Goal: Task Accomplishment & Management: Manage account settings

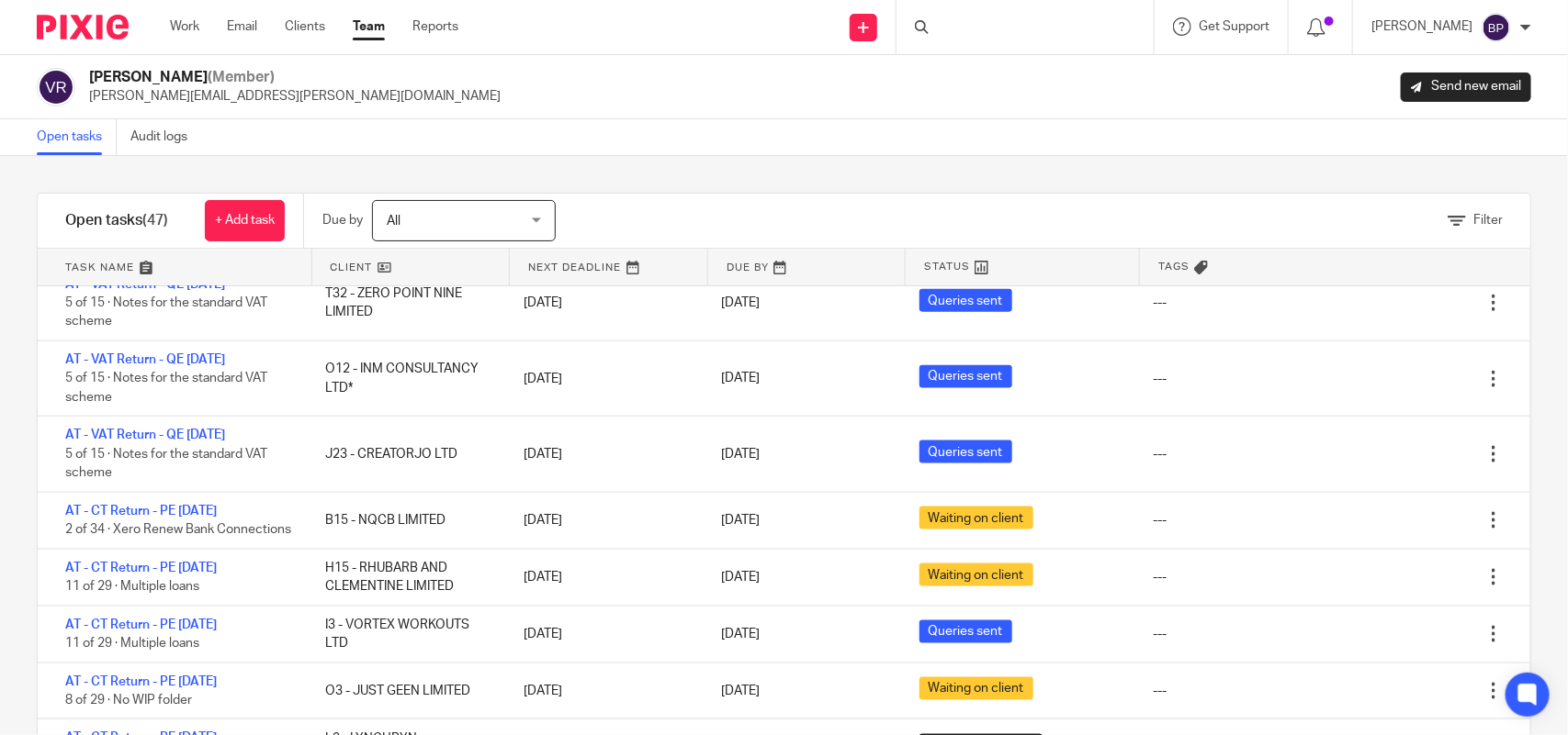
scroll to position [1377, 0]
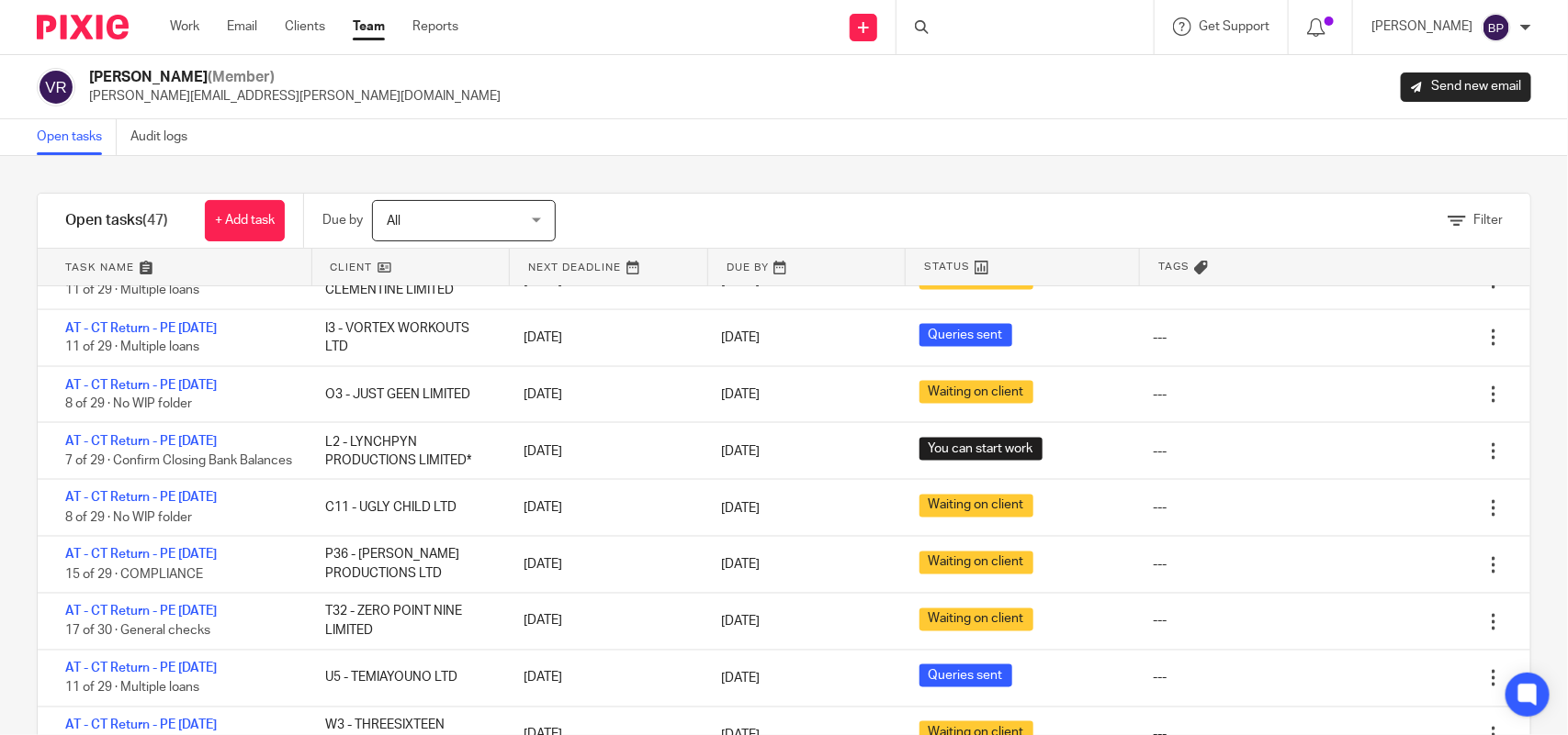
click at [994, 171] on div "Filter tasks Only show tasks matching all of these conditions 1 Client name Is …" at bounding box center [784, 445] width 1568 height 579
click at [1008, 152] on div "Open tasks Audit logs" at bounding box center [784, 138] width 1568 height 37
click at [52, 143] on link "Open tasks" at bounding box center [77, 137] width 79 height 36
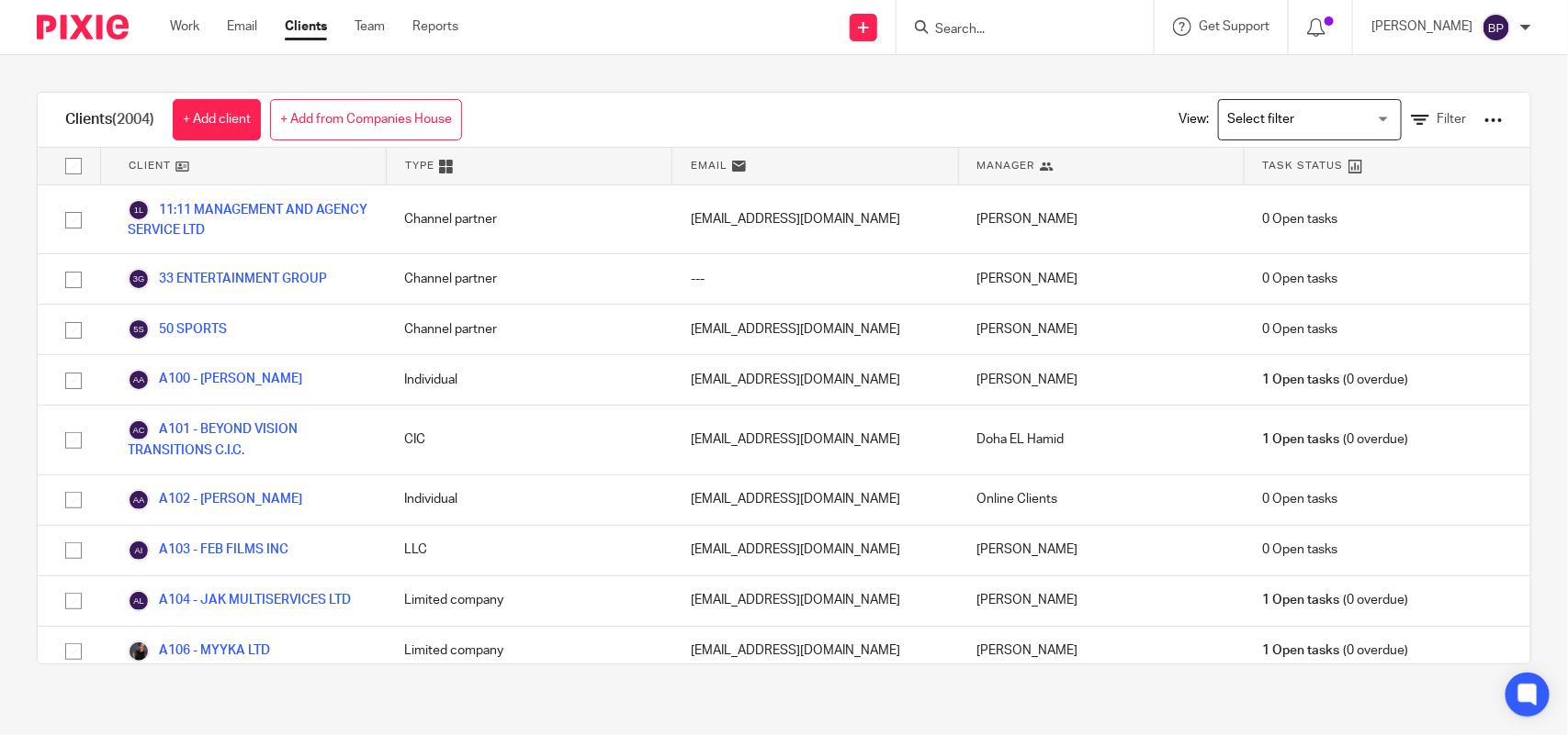
click at [985, 24] on input "Search" at bounding box center [1015, 30] width 165 height 17
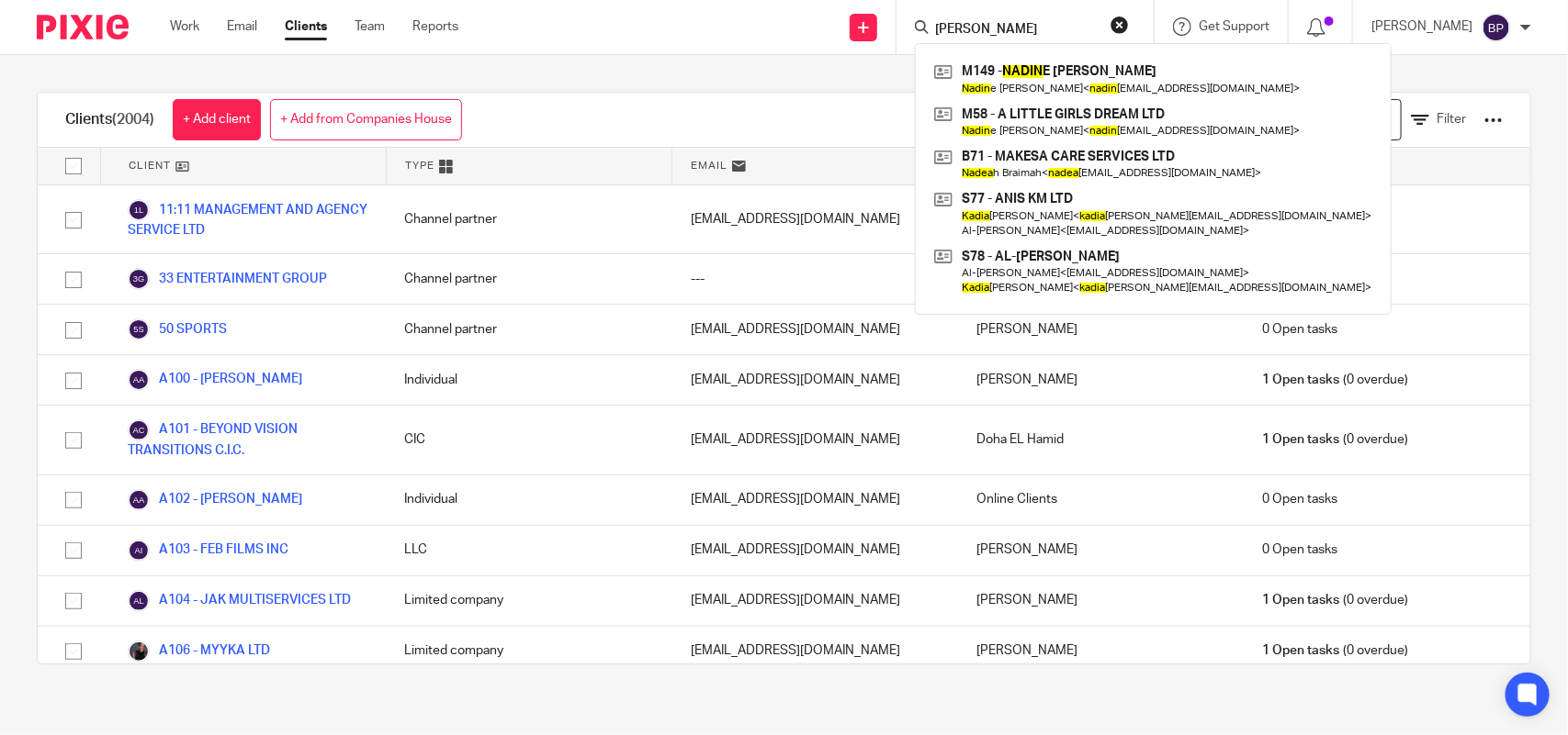
type input "nadia"
click at [772, 90] on div "Clients (2004) + Add client + Add from Companies House View: Loading... Filter …" at bounding box center [784, 379] width 1568 height 646
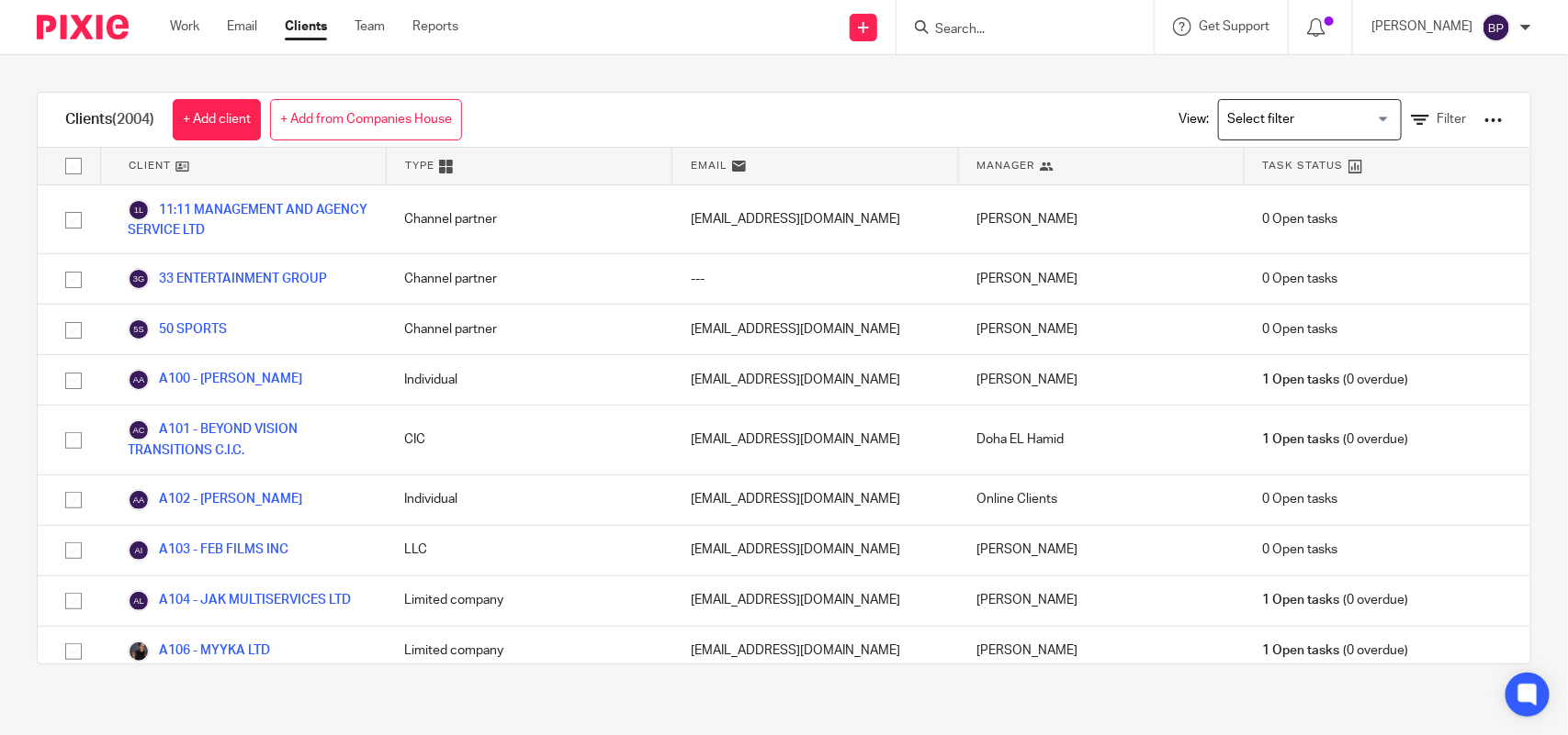
click at [1033, 30] on input "Search" at bounding box center [1015, 30] width 165 height 17
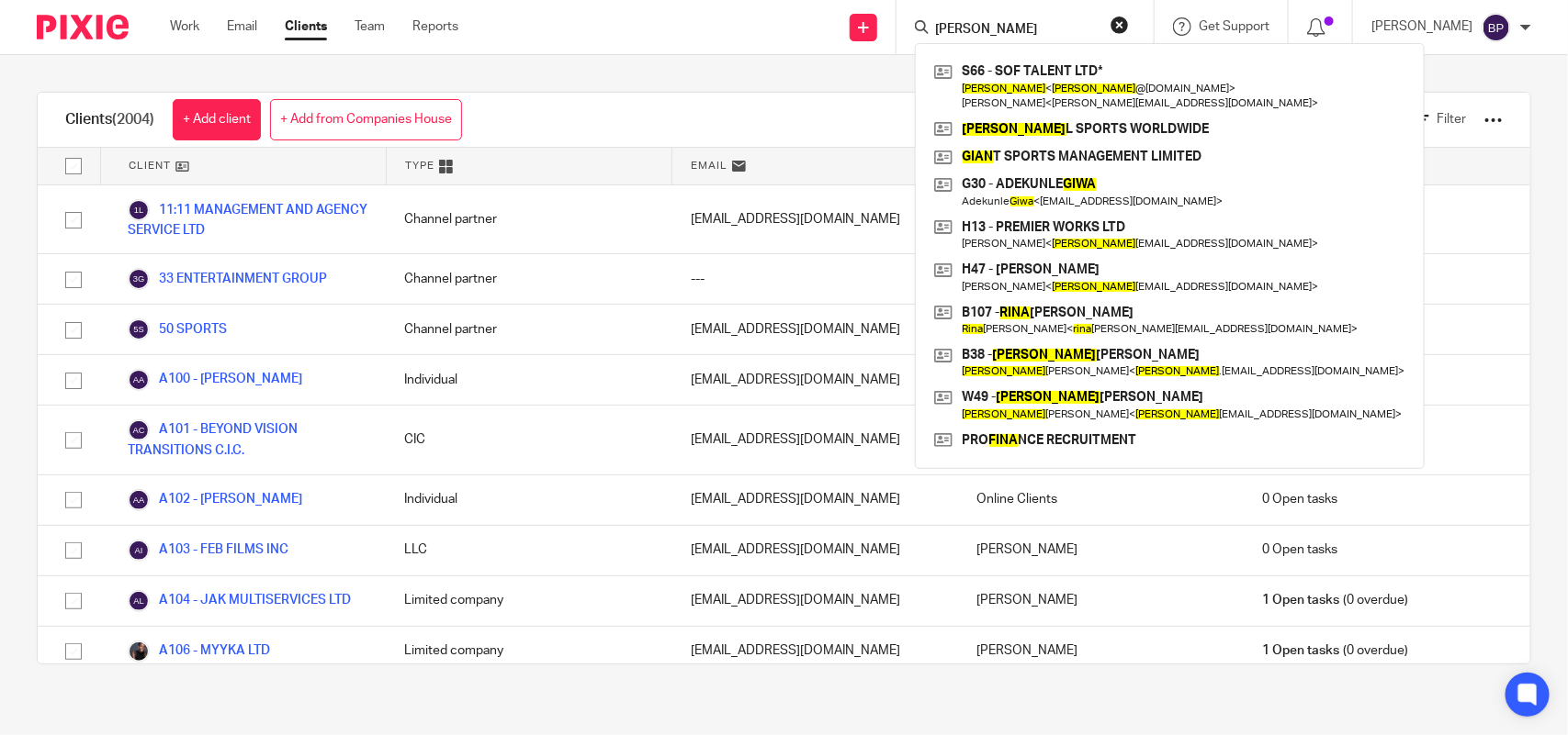
click at [1000, 30] on input "gina" at bounding box center [1015, 30] width 165 height 17
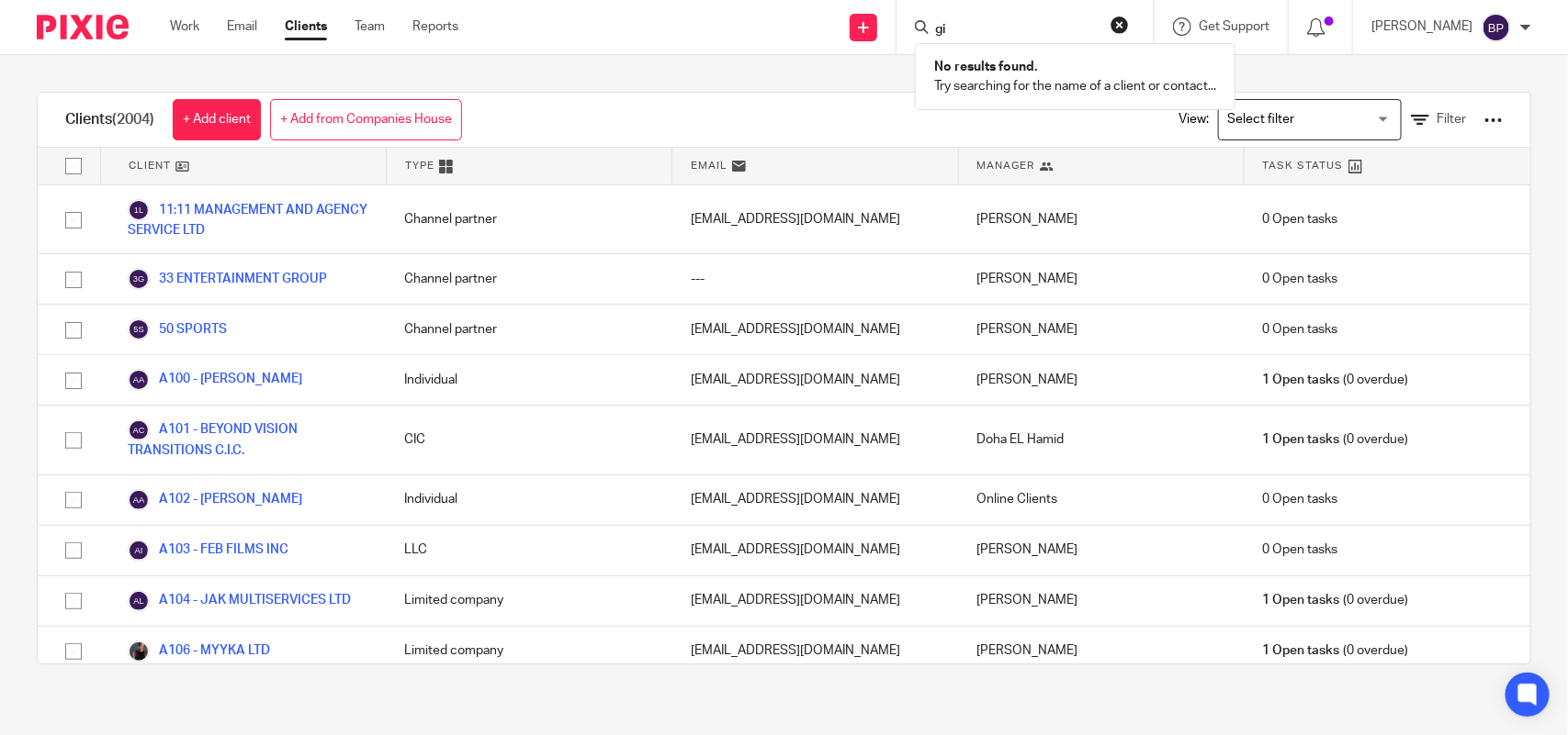
type input "g"
type input "o"
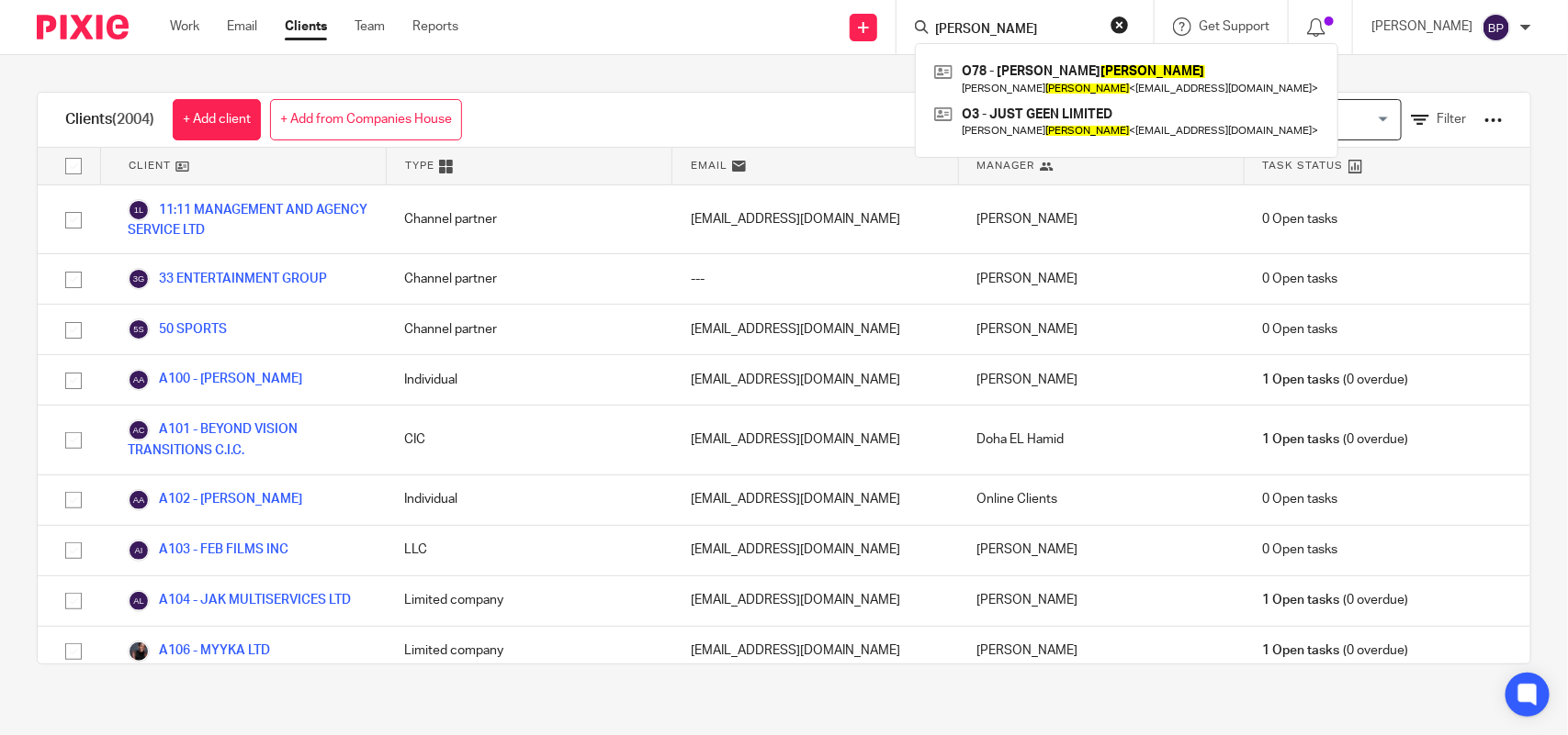
type input "obeng"
click at [1127, 24] on button "reset" at bounding box center [1120, 25] width 18 height 18
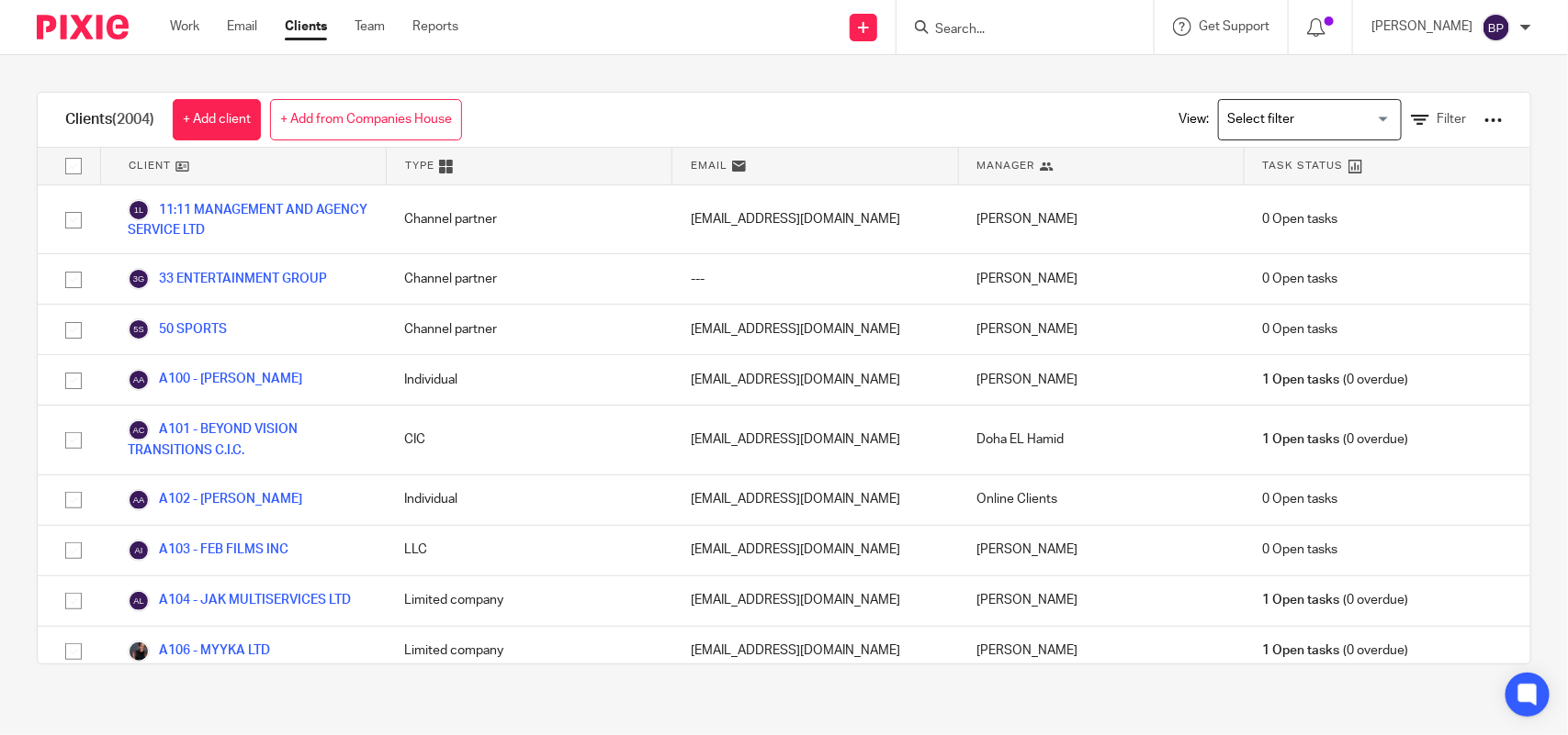
click at [969, 34] on input "Search" at bounding box center [1015, 30] width 165 height 17
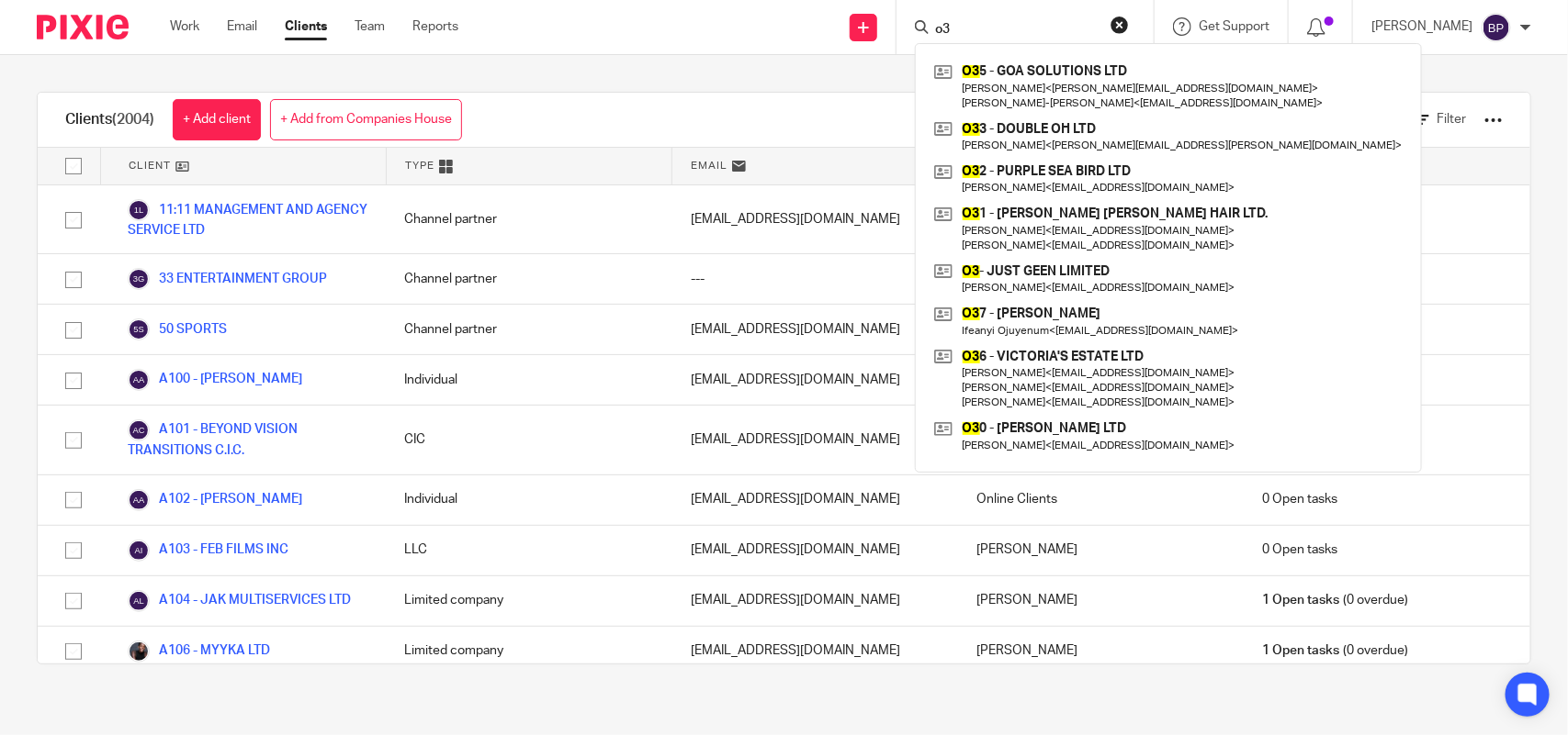
type input "o3"
click at [1129, 17] on button "reset" at bounding box center [1120, 25] width 18 height 18
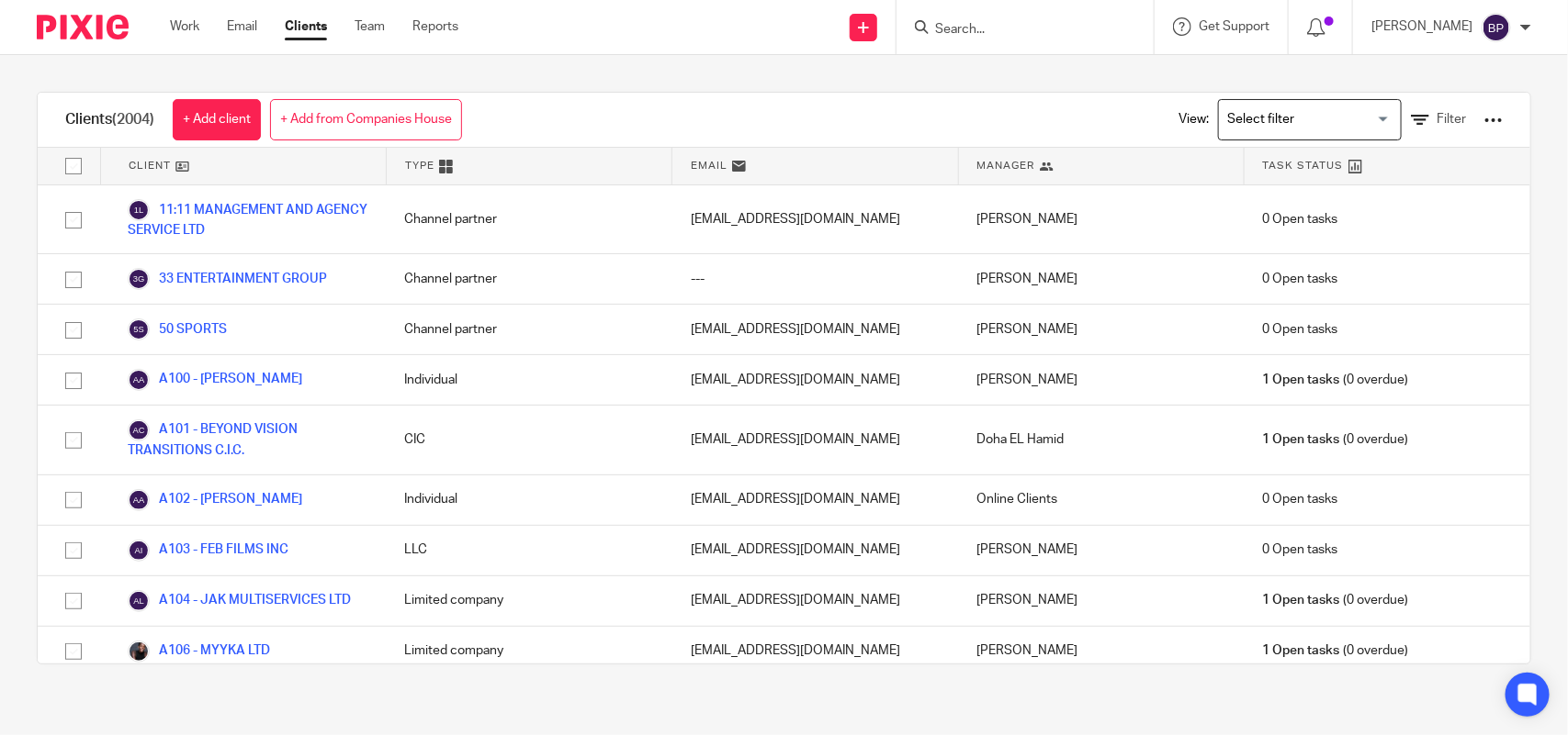
click at [1035, 23] on input "Search" at bounding box center [1015, 30] width 165 height 17
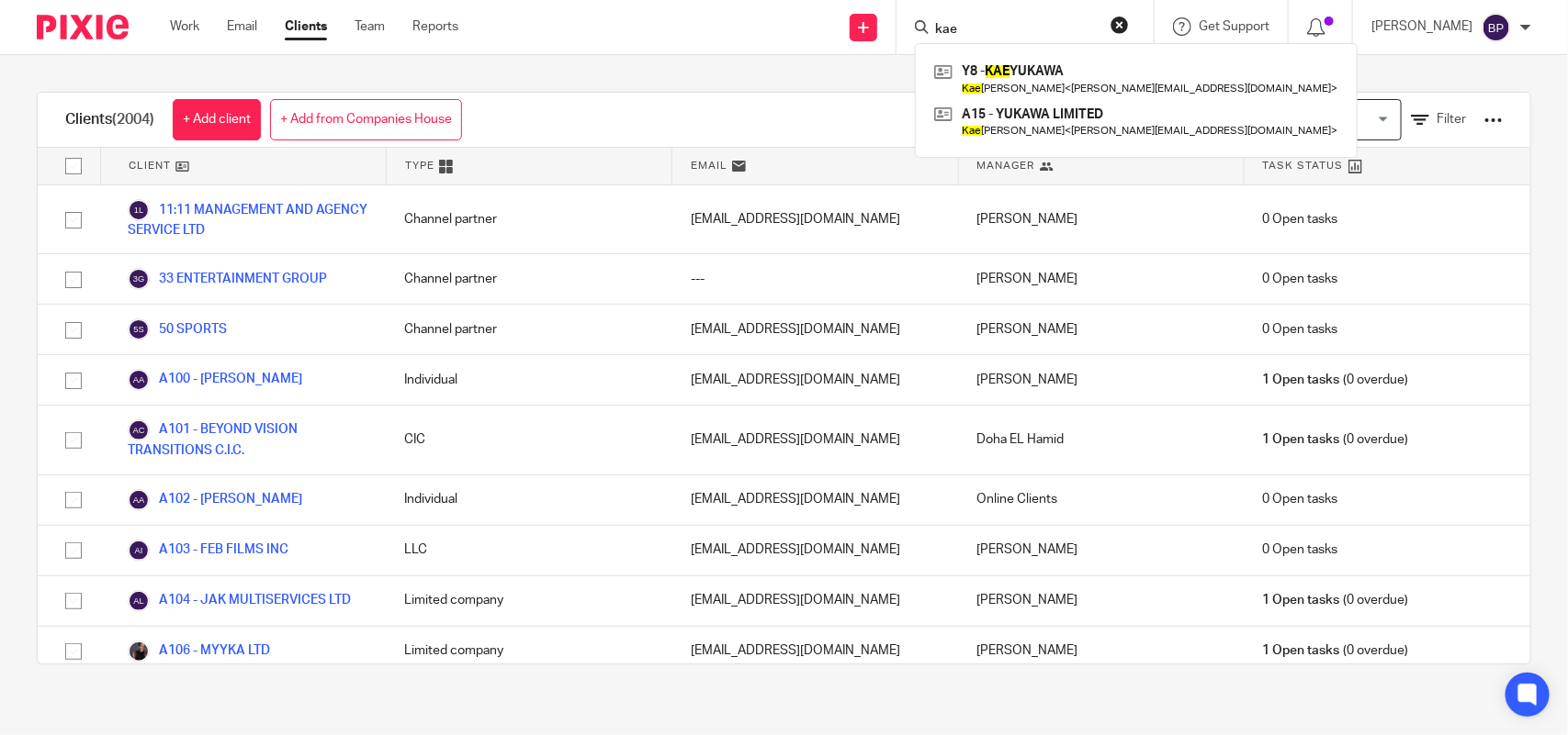
type input "kae"
click at [1127, 19] on button "reset" at bounding box center [1120, 25] width 18 height 18
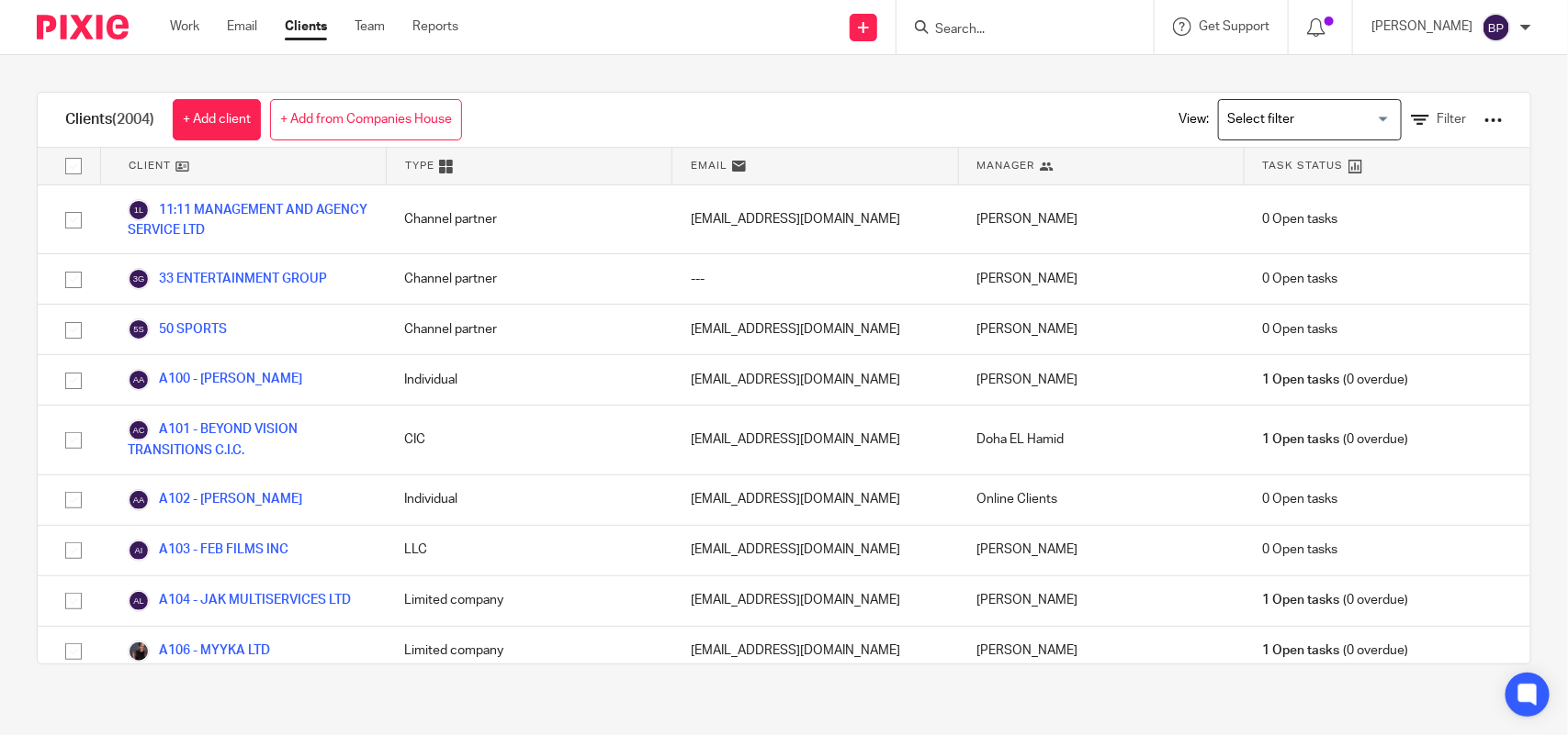
click at [1022, 24] on input "Search" at bounding box center [1015, 30] width 165 height 17
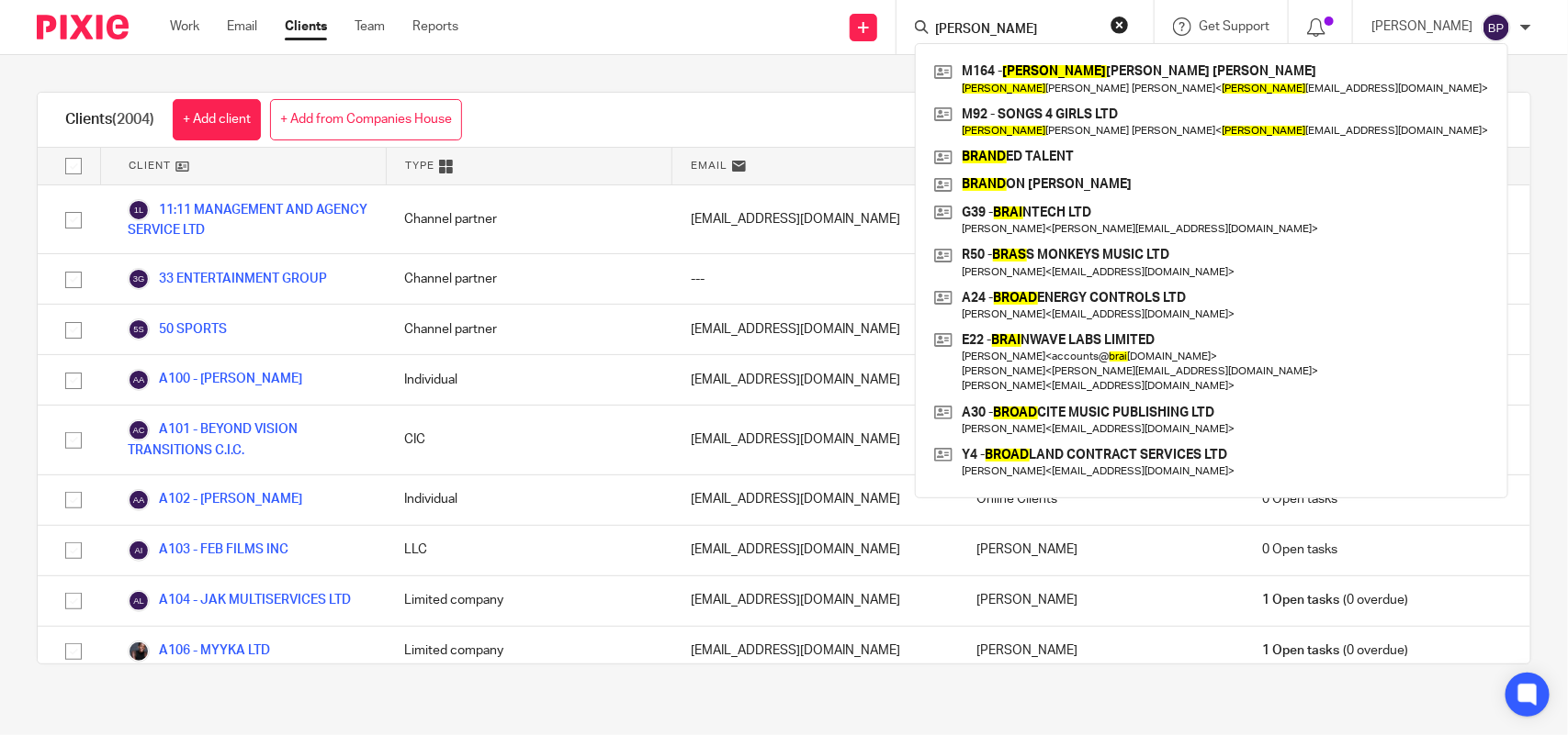
type input "brad"
click at [1128, 24] on button "reset" at bounding box center [1120, 25] width 18 height 18
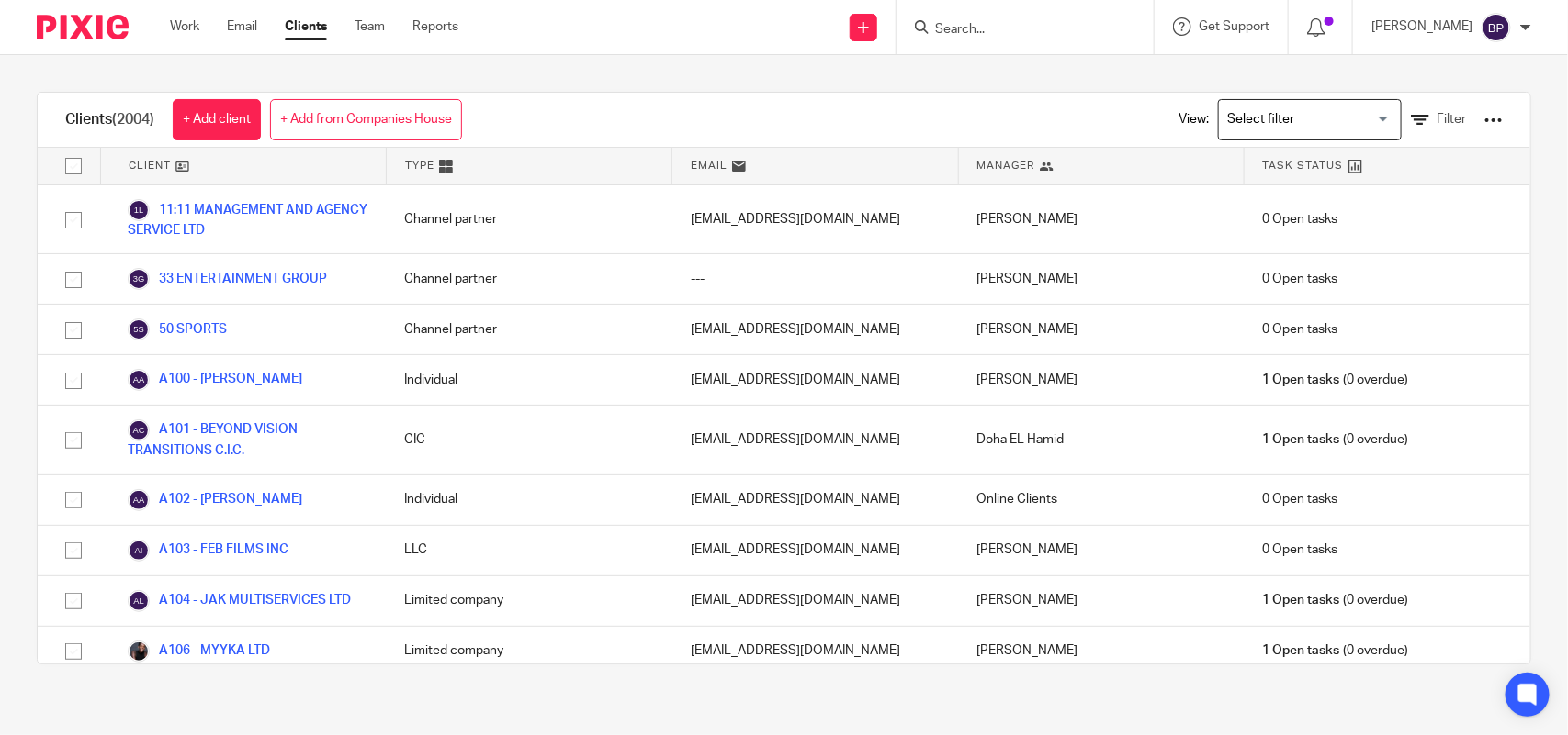
click at [834, 67] on div "Clients (2004) + Add client + Add from Companies House View: Loading... Filter …" at bounding box center [784, 379] width 1568 height 646
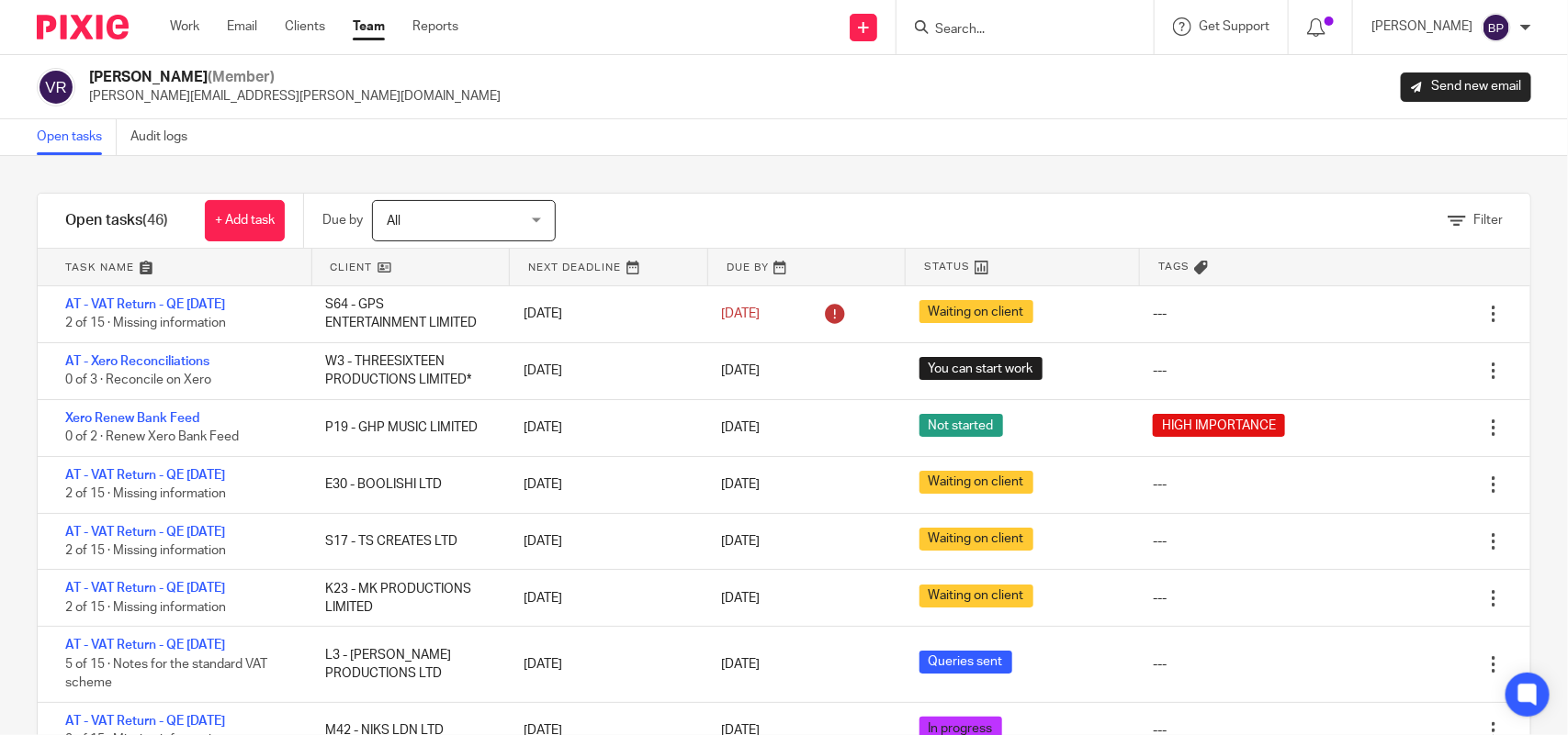
click at [80, 143] on link "Open tasks" at bounding box center [77, 137] width 79 height 36
click at [91, 127] on link "Open tasks" at bounding box center [77, 137] width 79 height 36
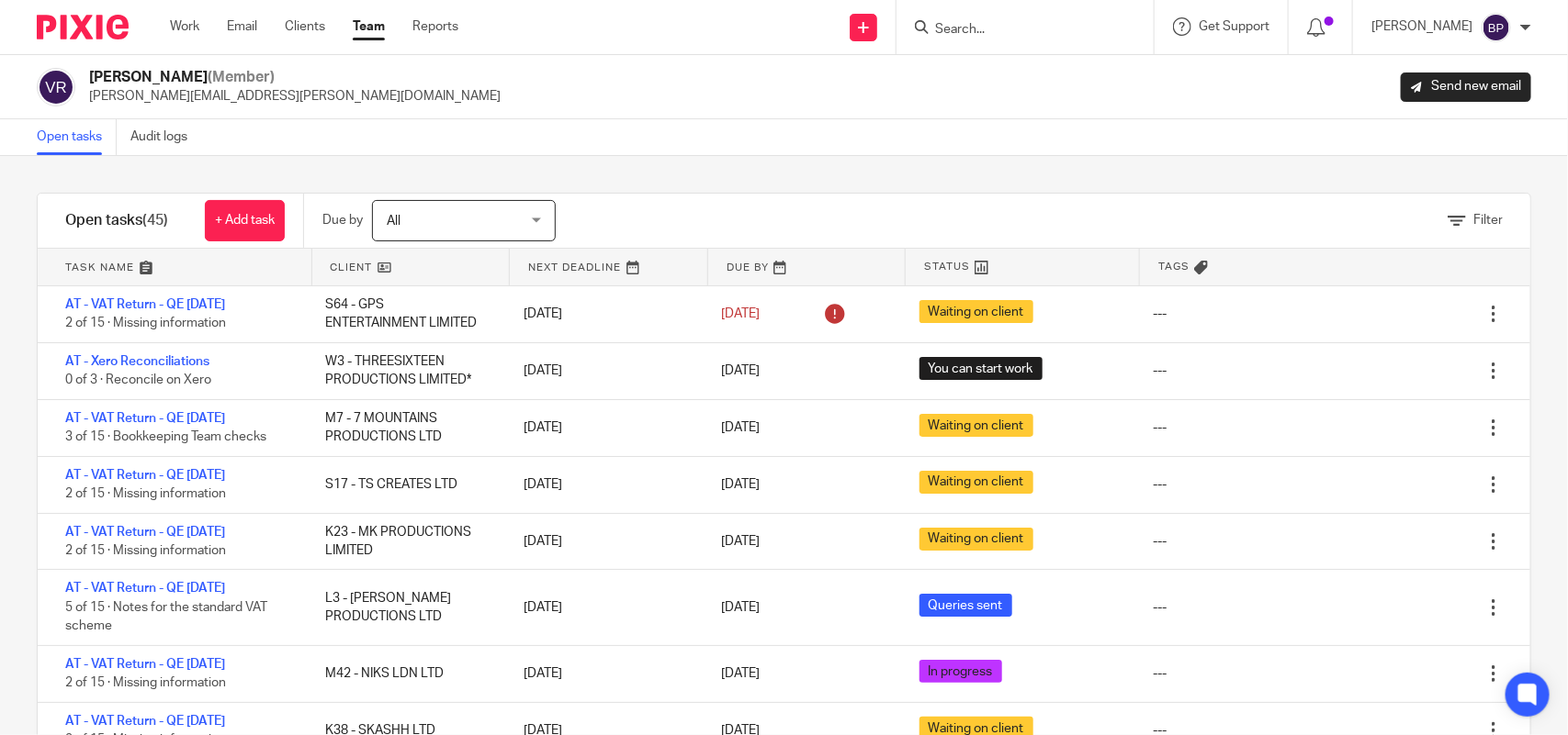
click at [676, 166] on div "Filter tasks Only show tasks matching all of these conditions 1 Client name Is …" at bounding box center [784, 445] width 1568 height 579
click at [976, 29] on input "Search" at bounding box center [1015, 30] width 165 height 17
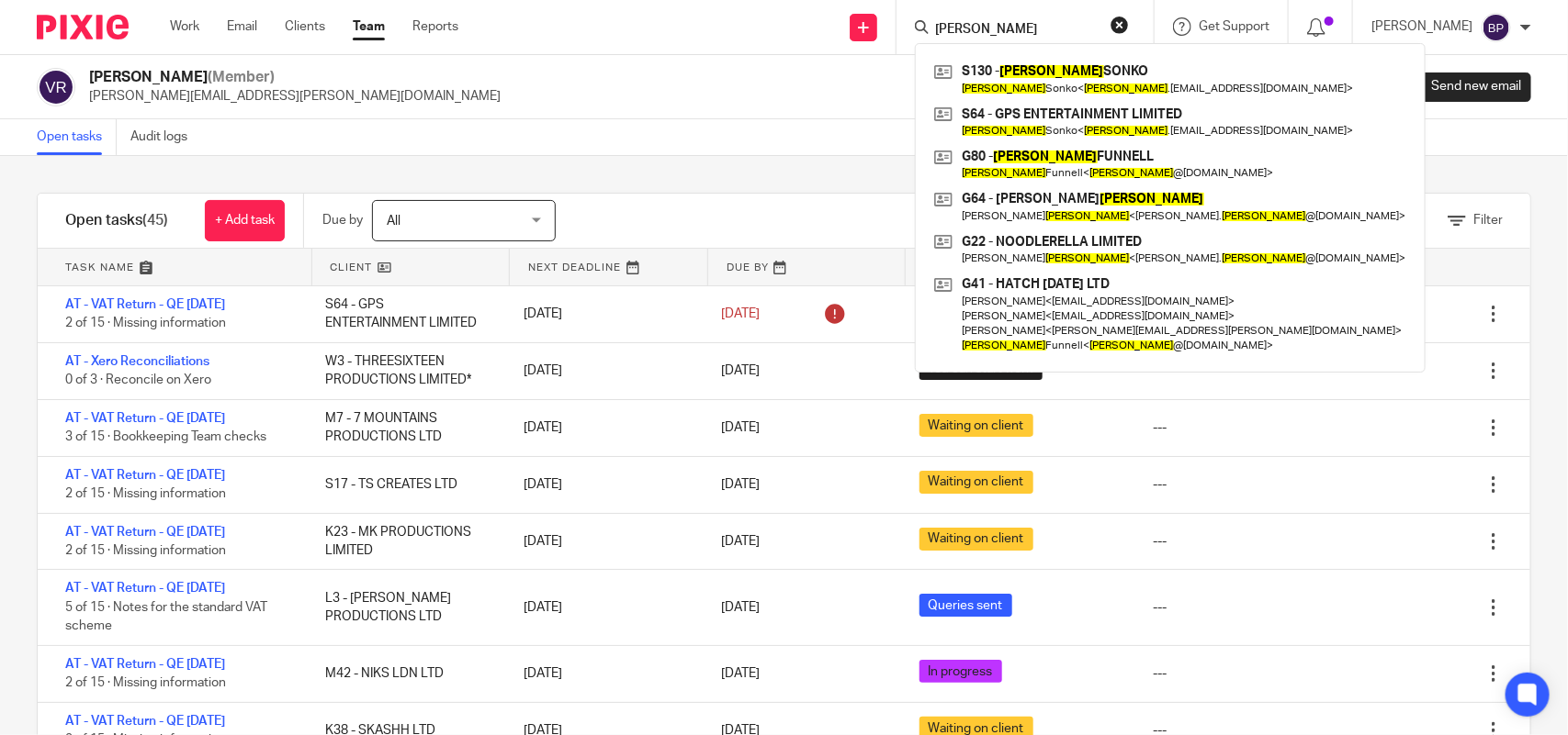
type input "glenn"
click at [699, 110] on div "[PERSON_NAME] (Member) [PERSON_NAME][EMAIL_ADDRESS][PERSON_NAME][DOMAIN_NAME] S…" at bounding box center [784, 88] width 1568 height 65
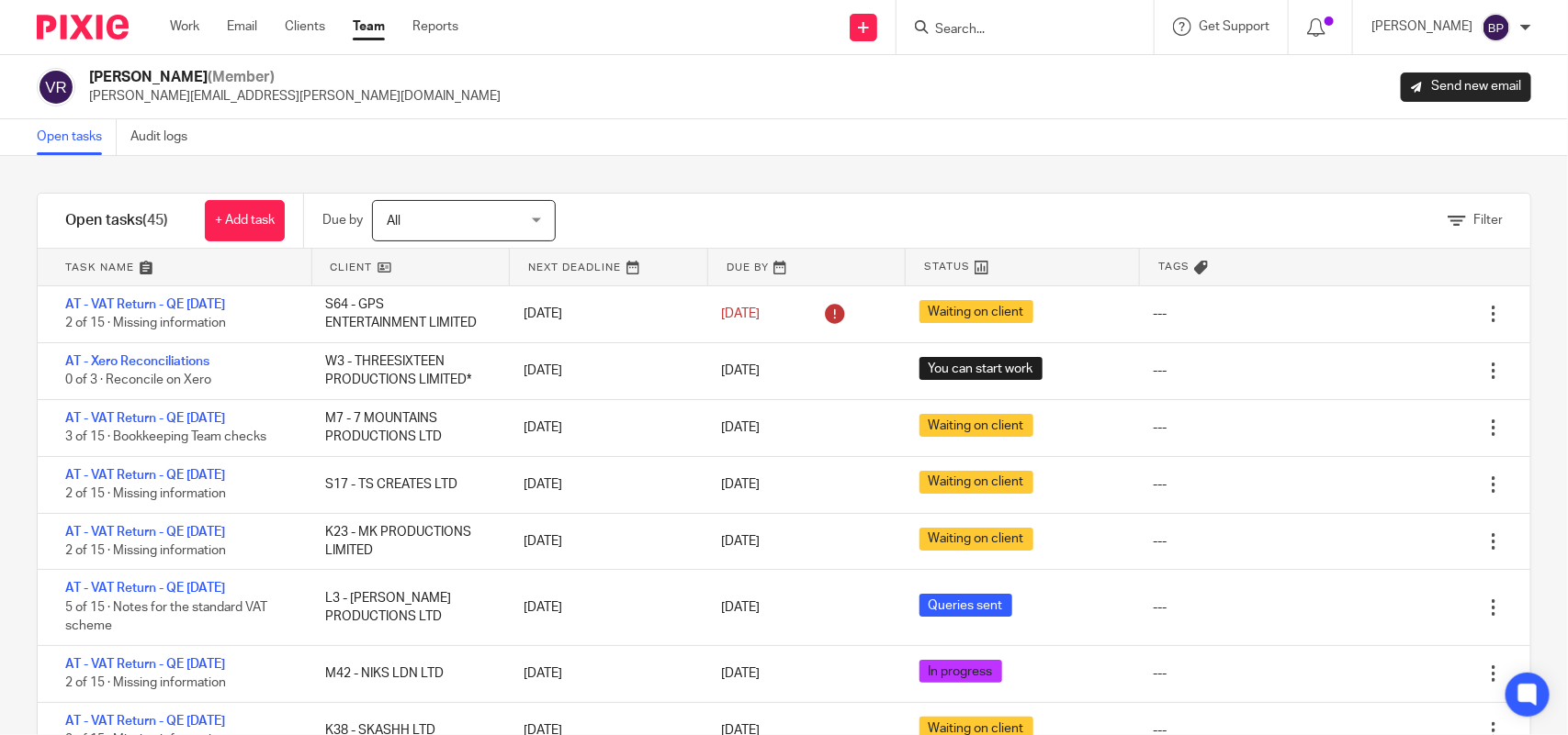
click at [739, 189] on div "Filter tasks Only show tasks matching all of these conditions 1 Client name Is …" at bounding box center [784, 445] width 1568 height 579
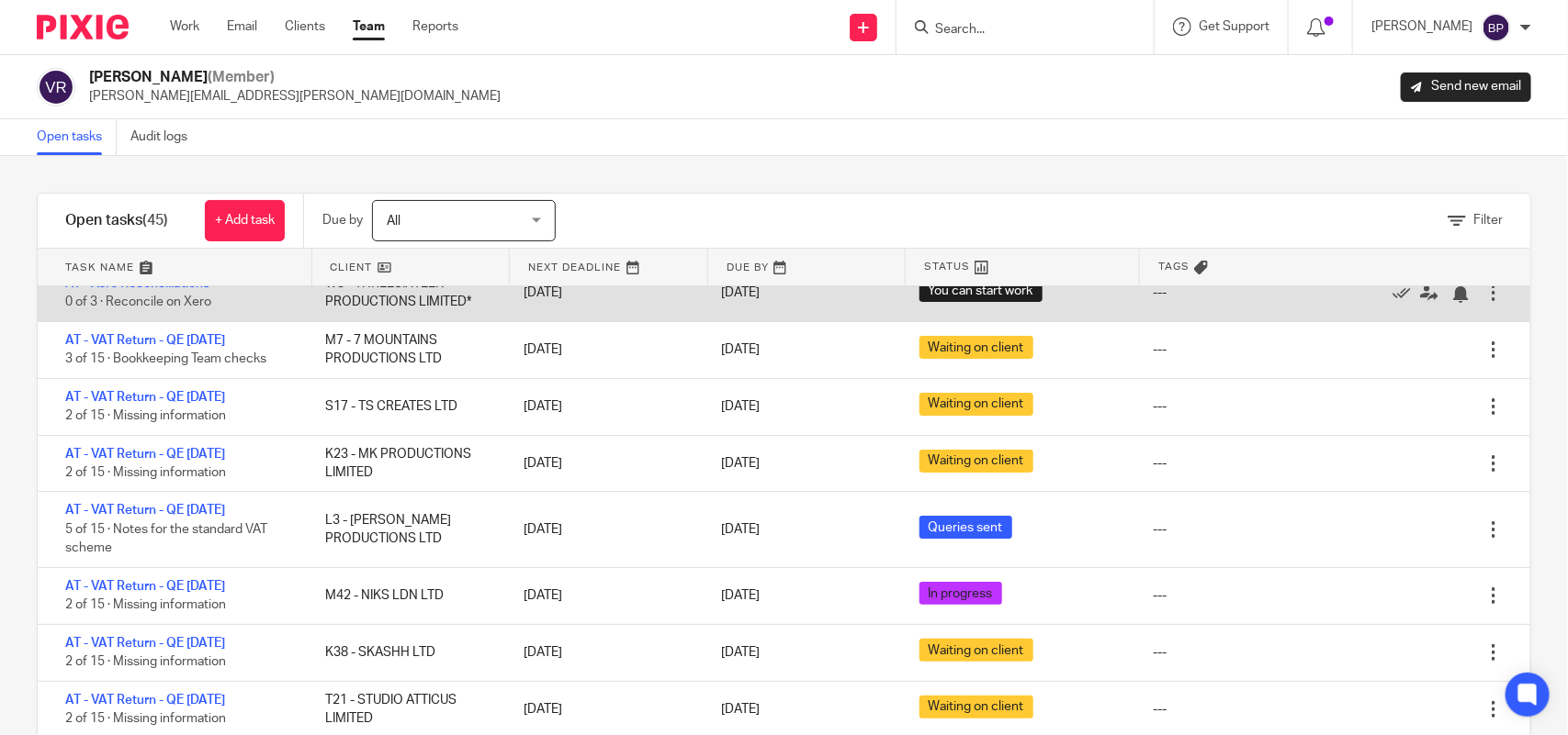
scroll to position [114, 0]
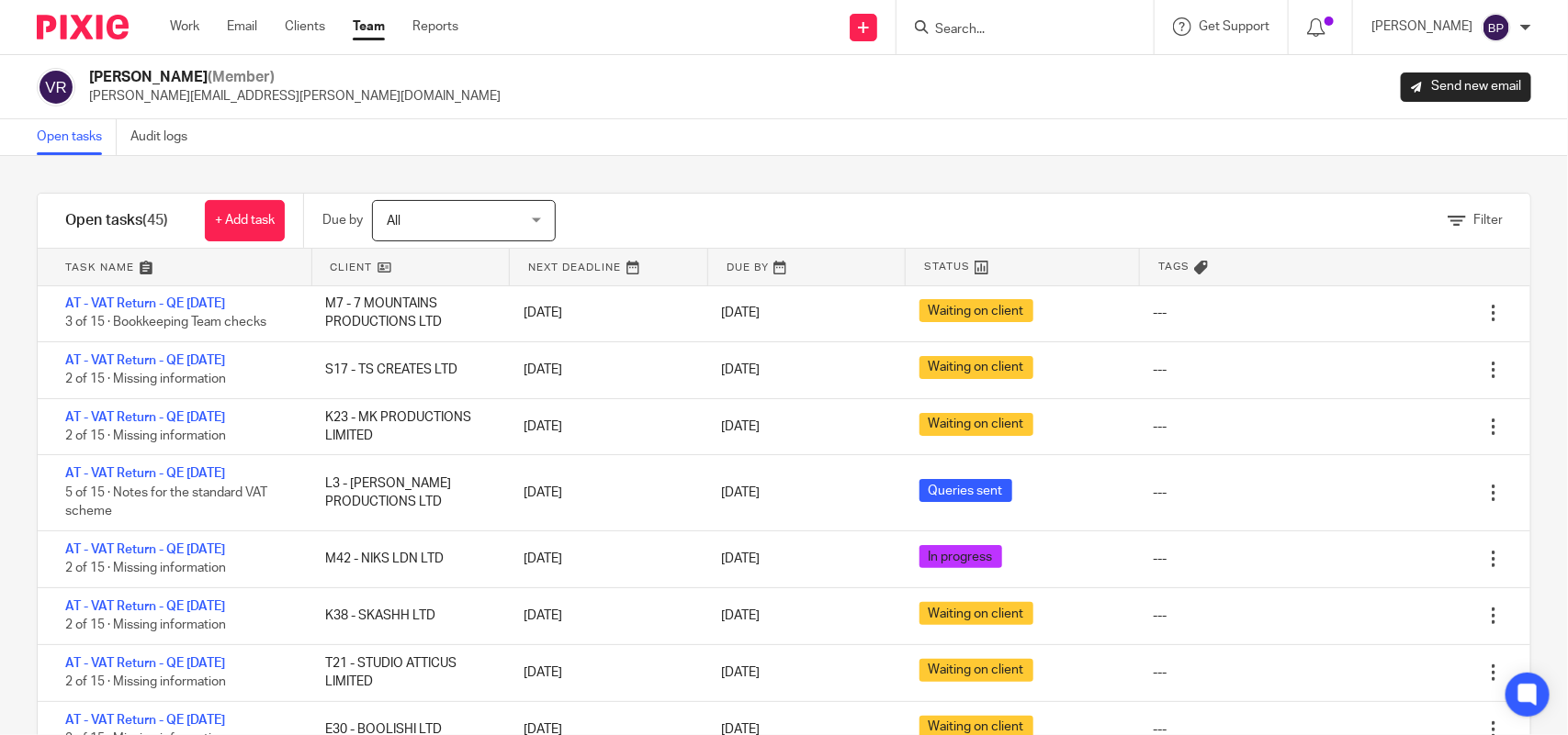
click at [87, 142] on link "Open tasks" at bounding box center [77, 137] width 79 height 36
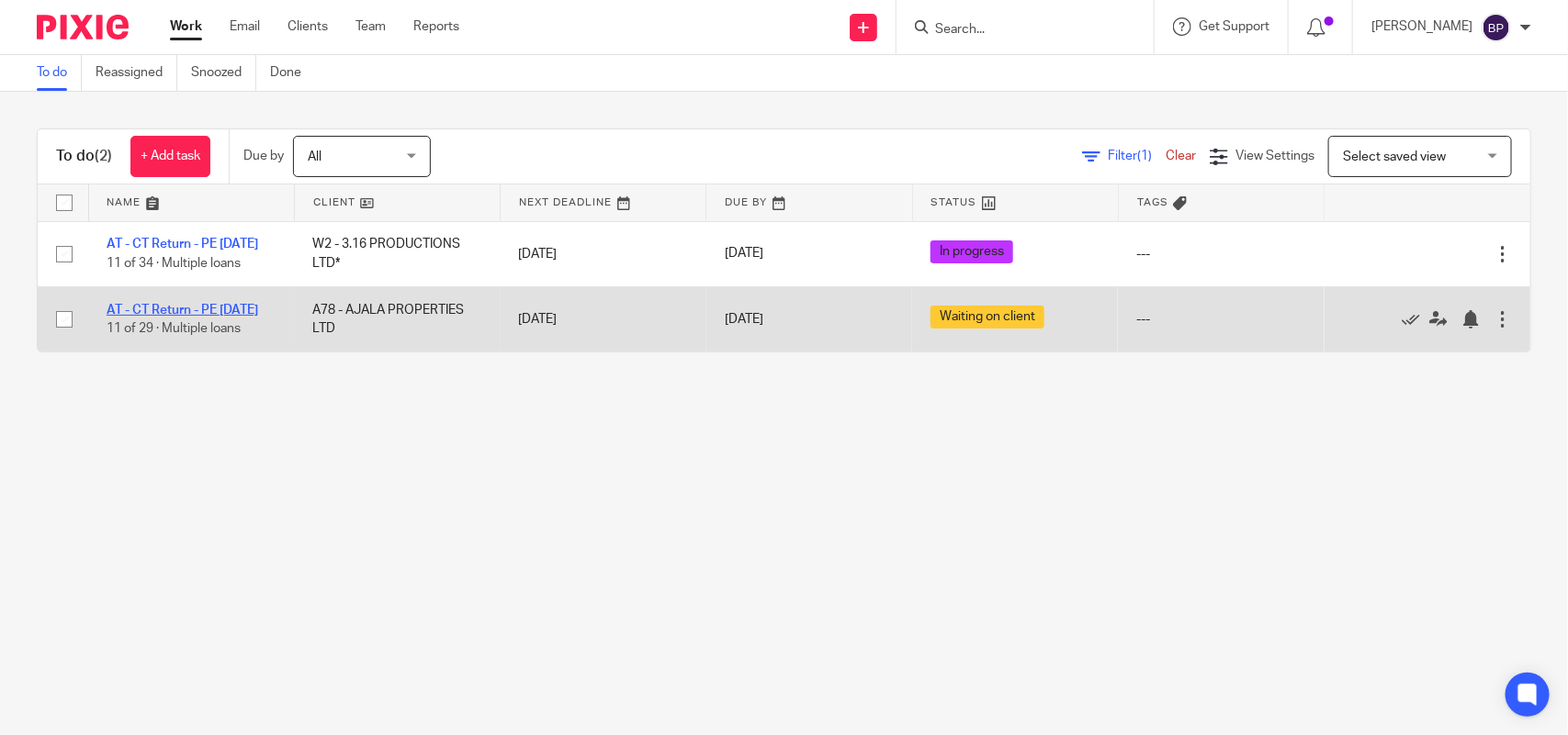
click at [239, 317] on link "AT - CT Return - PE [DATE]" at bounding box center [182, 310] width 152 height 13
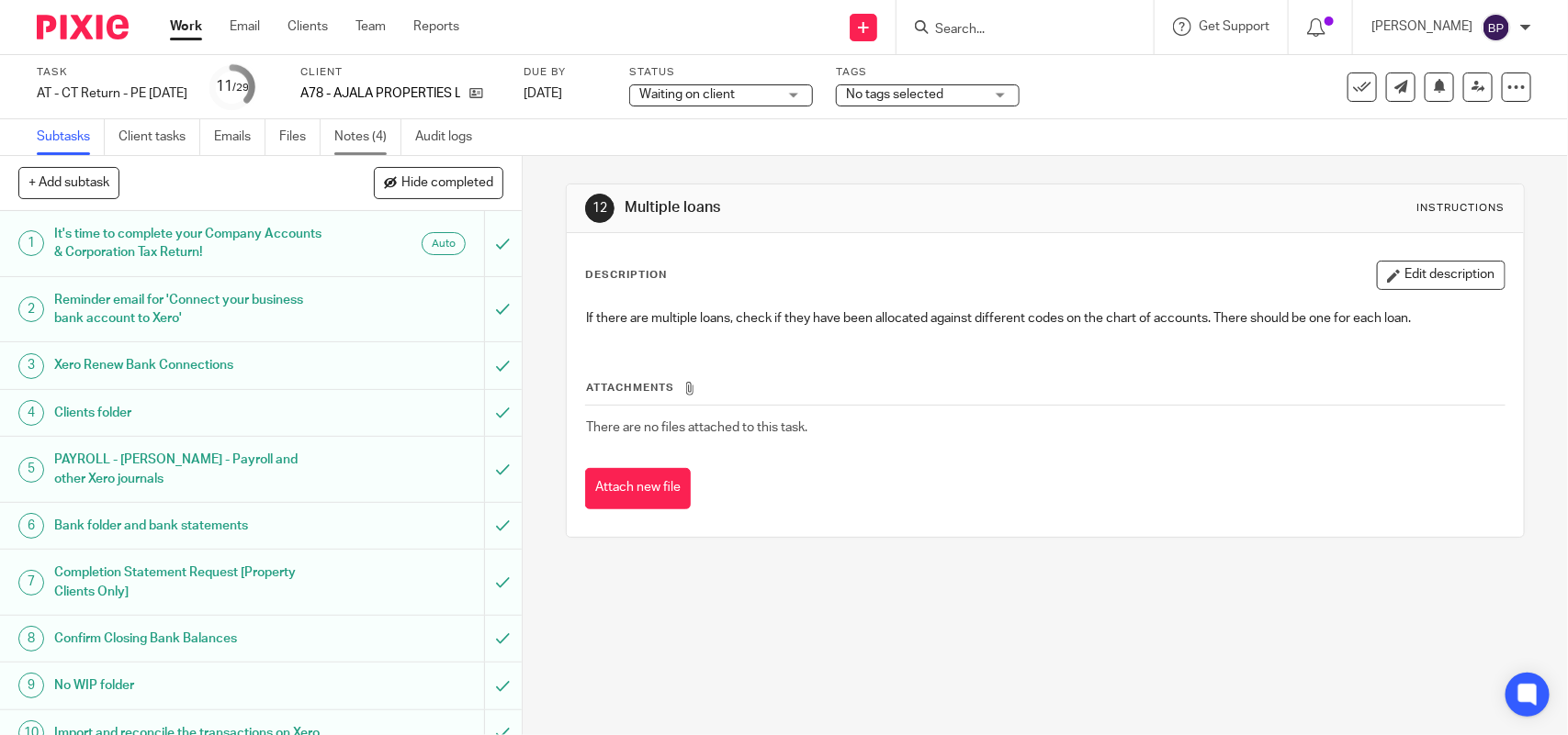
click at [341, 143] on link "Notes (4)" at bounding box center [368, 137] width 67 height 36
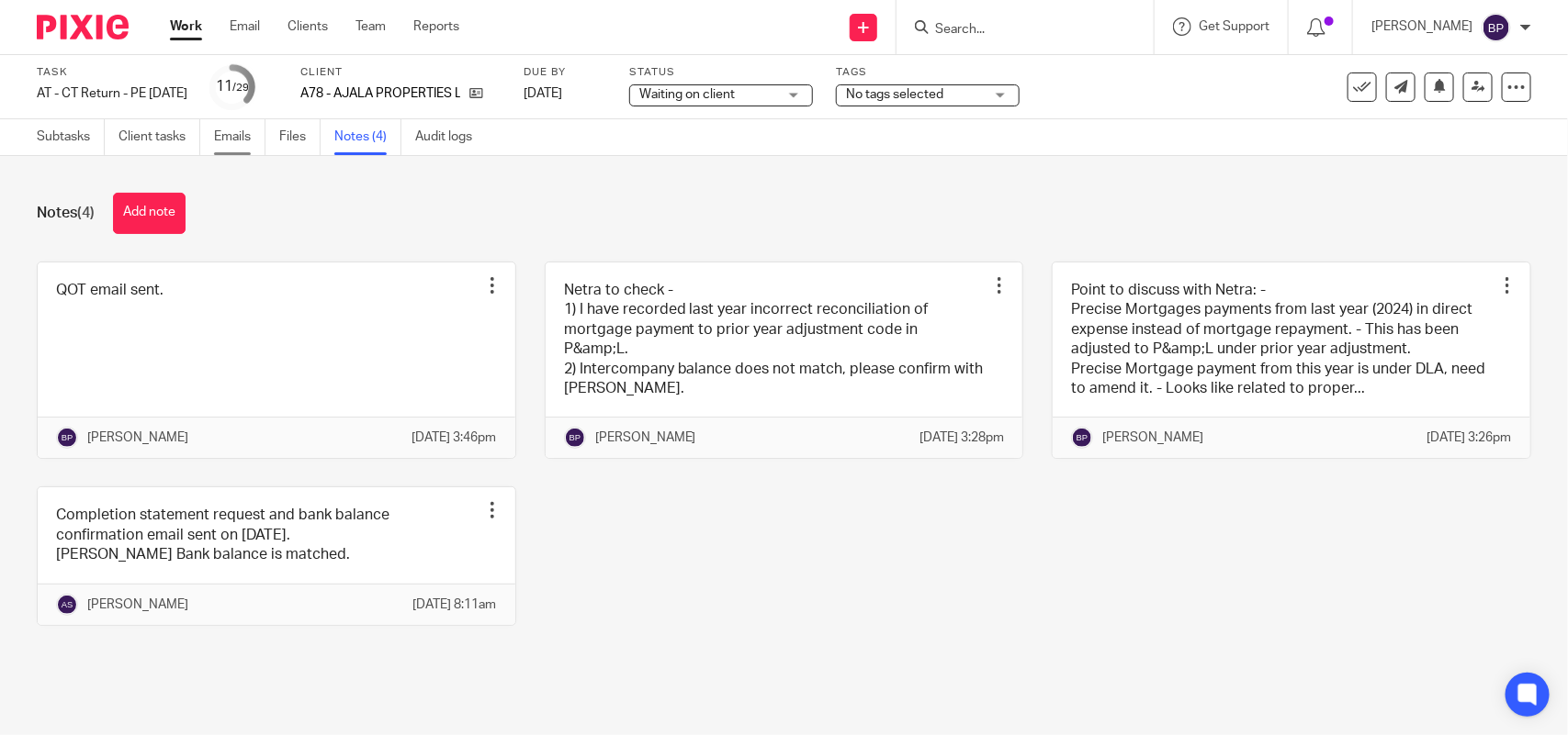
click at [248, 143] on link "Emails" at bounding box center [240, 137] width 52 height 36
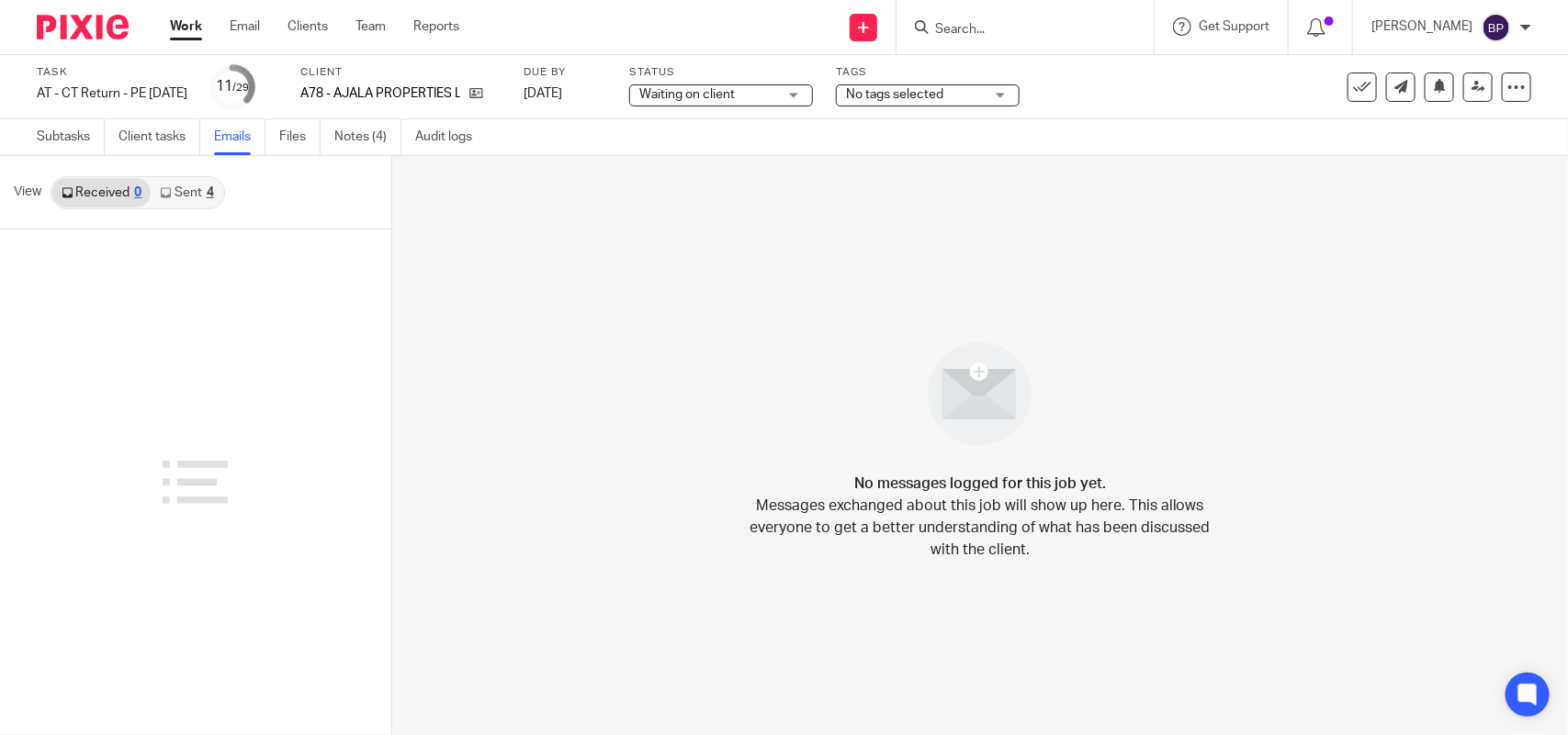
click at [190, 196] on link "Sent 4" at bounding box center [187, 193] width 72 height 30
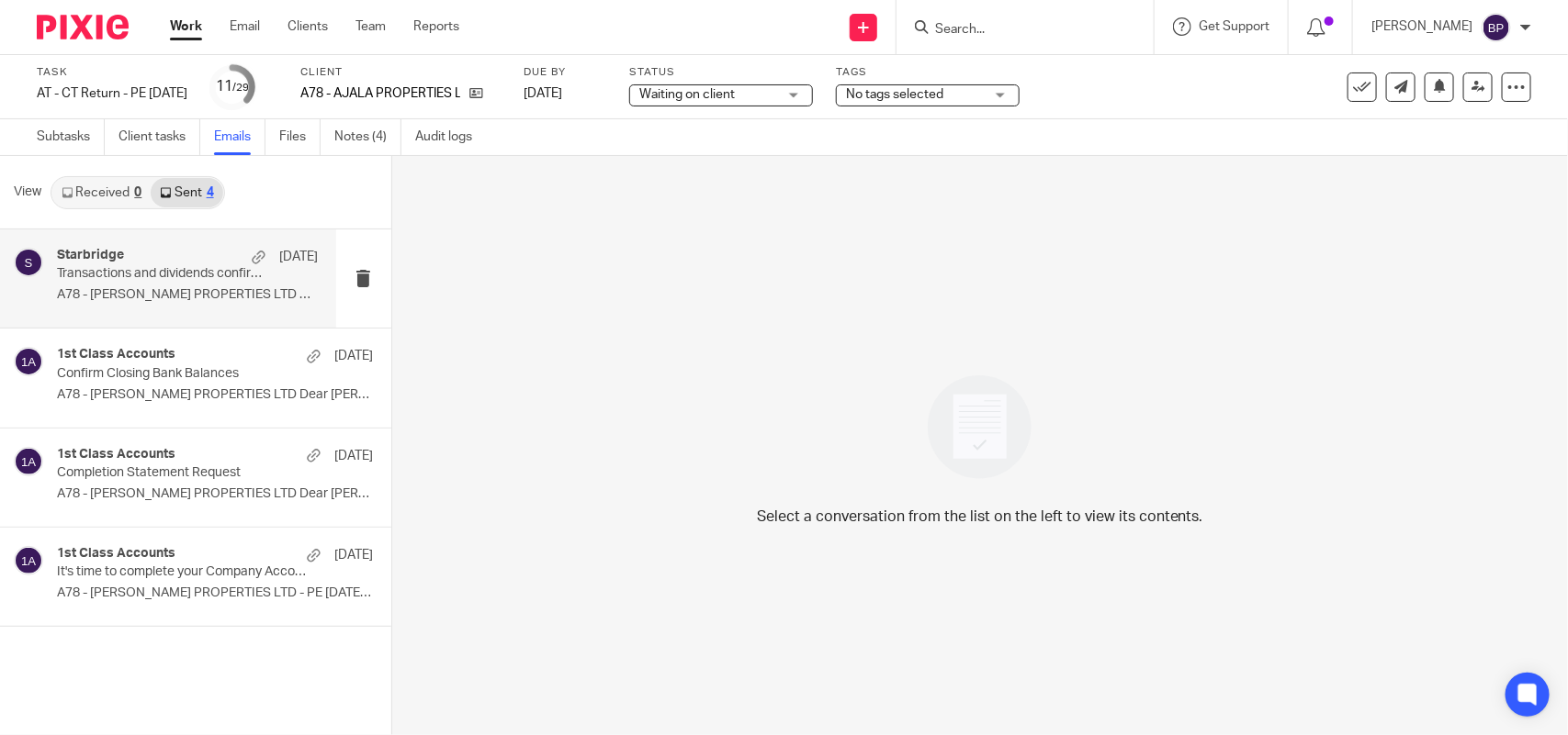
click at [166, 277] on p "Transactions and dividends confirmation" at bounding box center [162, 273] width 209 height 16
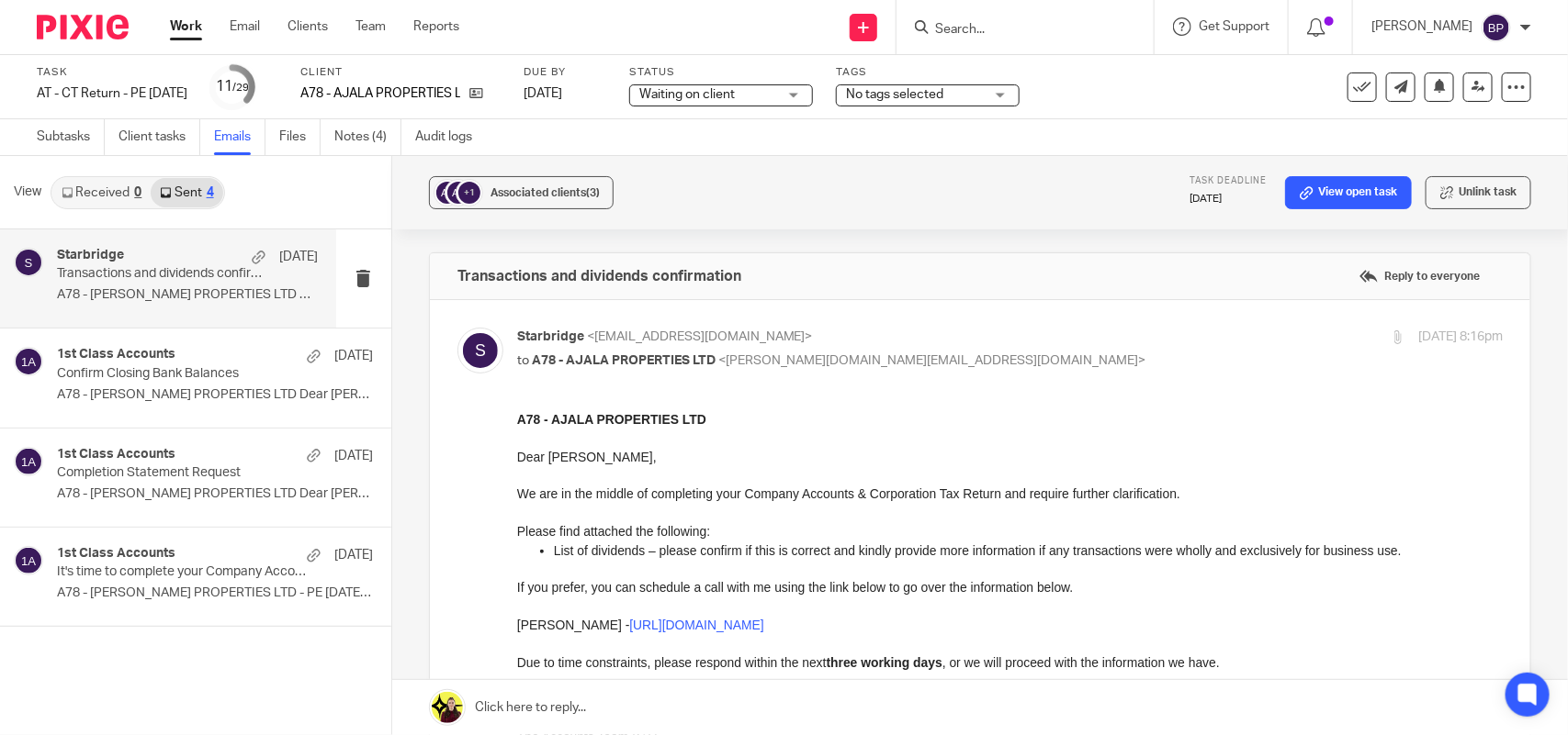
click at [195, 32] on link "Work" at bounding box center [186, 27] width 32 height 18
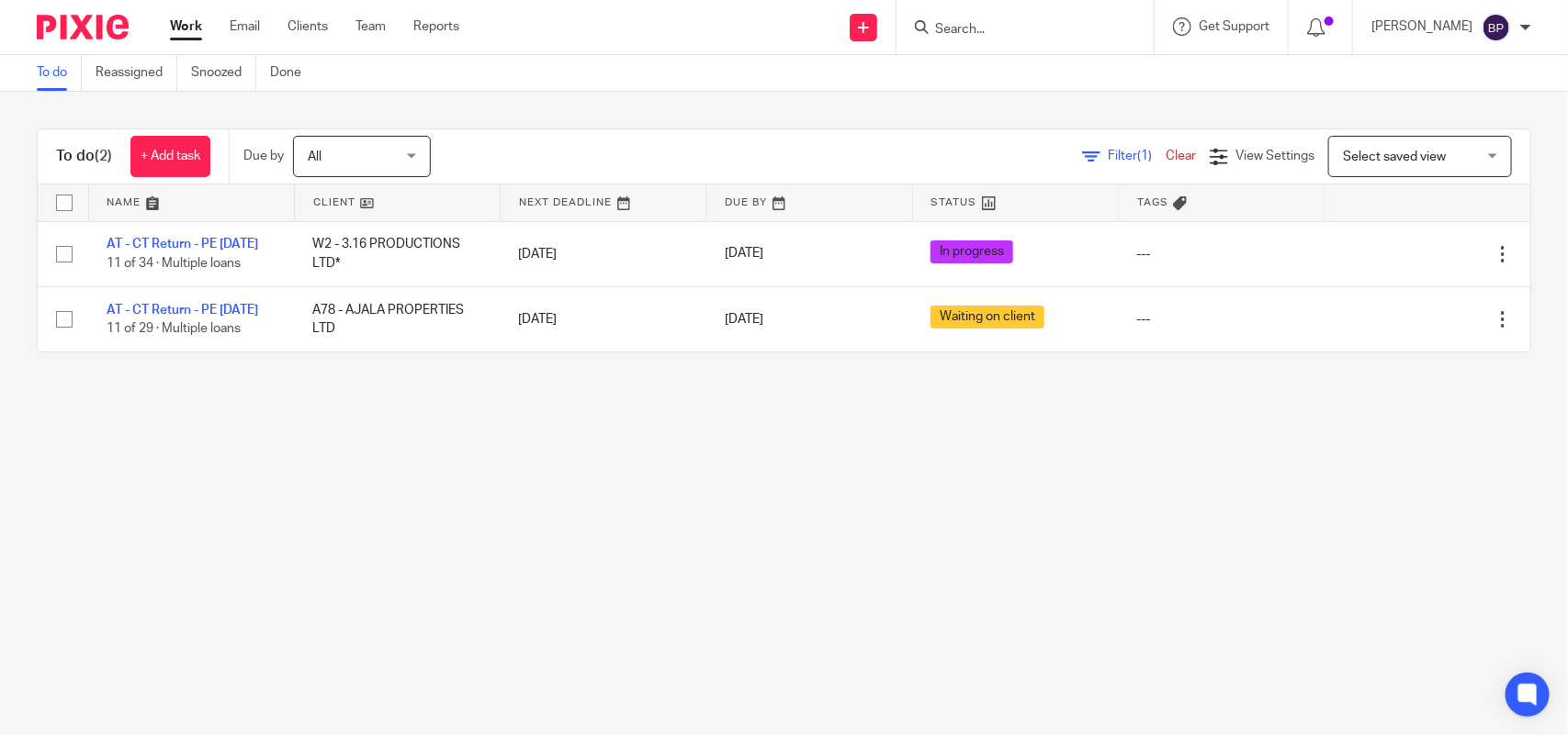
click at [71, 75] on link "To do" at bounding box center [59, 73] width 45 height 36
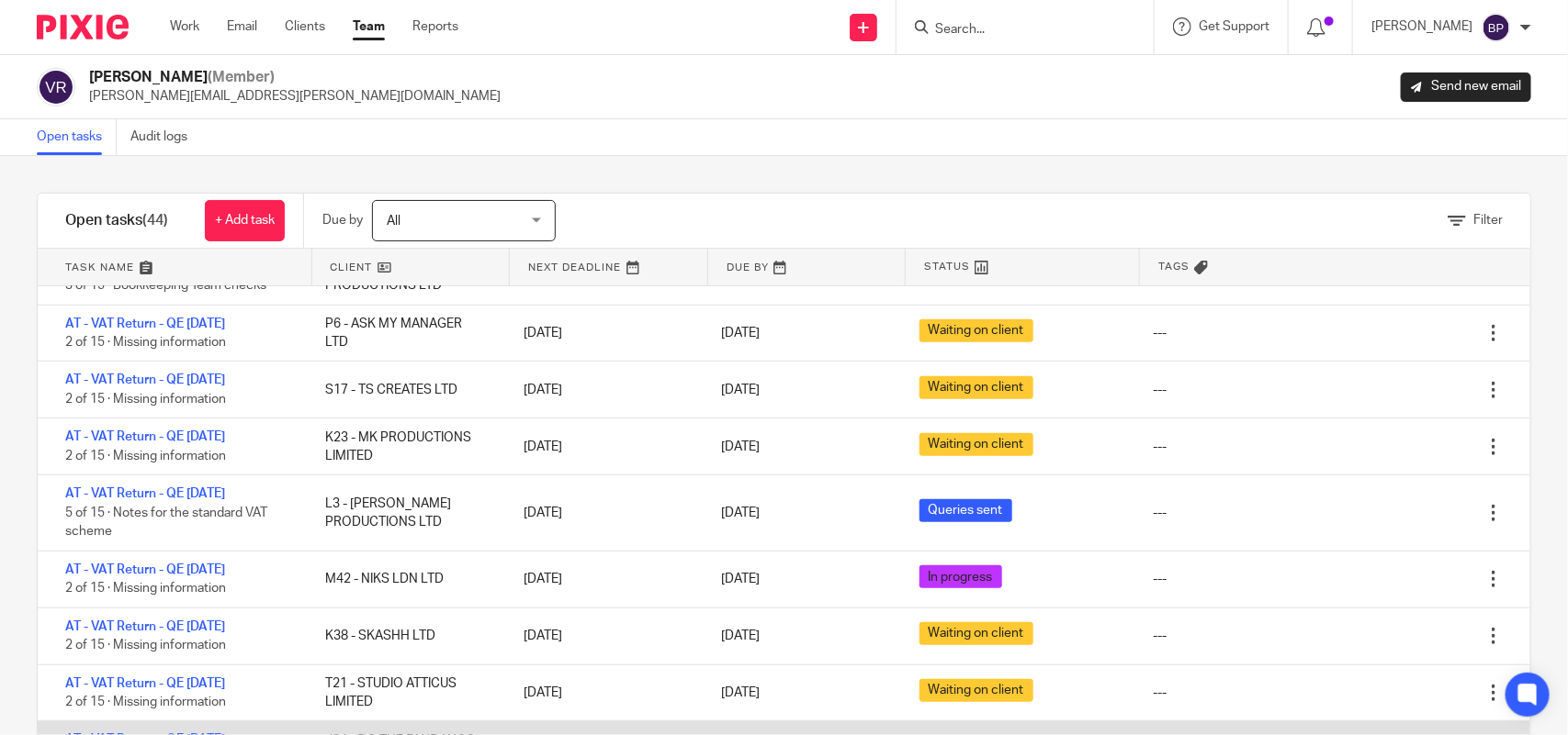
scroll to position [230, 0]
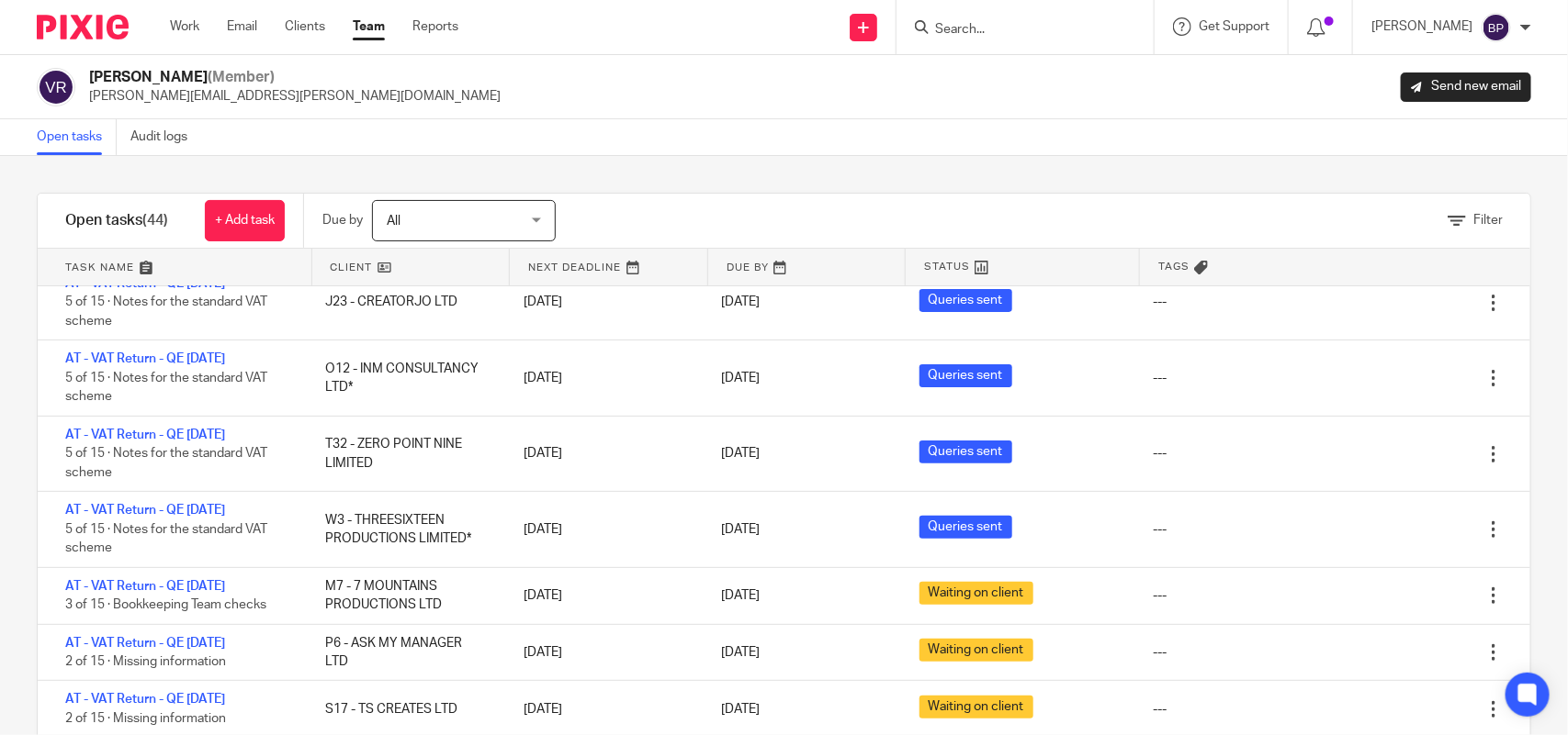
click at [1003, 165] on div "Filter tasks Only show tasks matching all of these conditions 1 Client name Is …" at bounding box center [784, 445] width 1568 height 579
click at [994, 168] on div "Filter tasks Only show tasks matching all of these conditions 1 Client name Is …" at bounding box center [784, 445] width 1568 height 579
click at [770, 112] on div "[PERSON_NAME] (Member) [PERSON_NAME][EMAIL_ADDRESS][PERSON_NAME][DOMAIN_NAME] S…" at bounding box center [784, 88] width 1568 height 65
click at [905, 153] on div "Open tasks Audit logs" at bounding box center [784, 138] width 1568 height 37
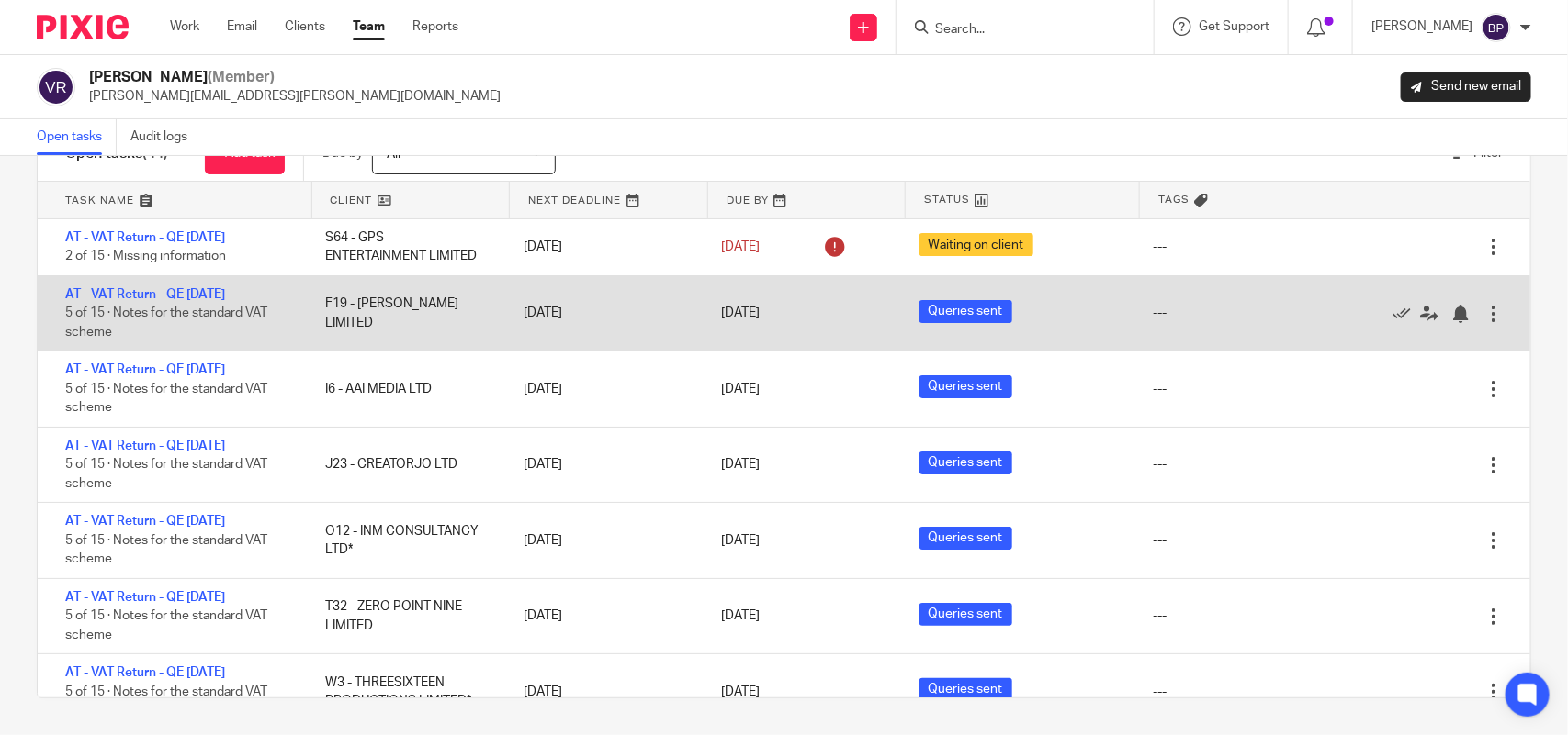
scroll to position [0, 0]
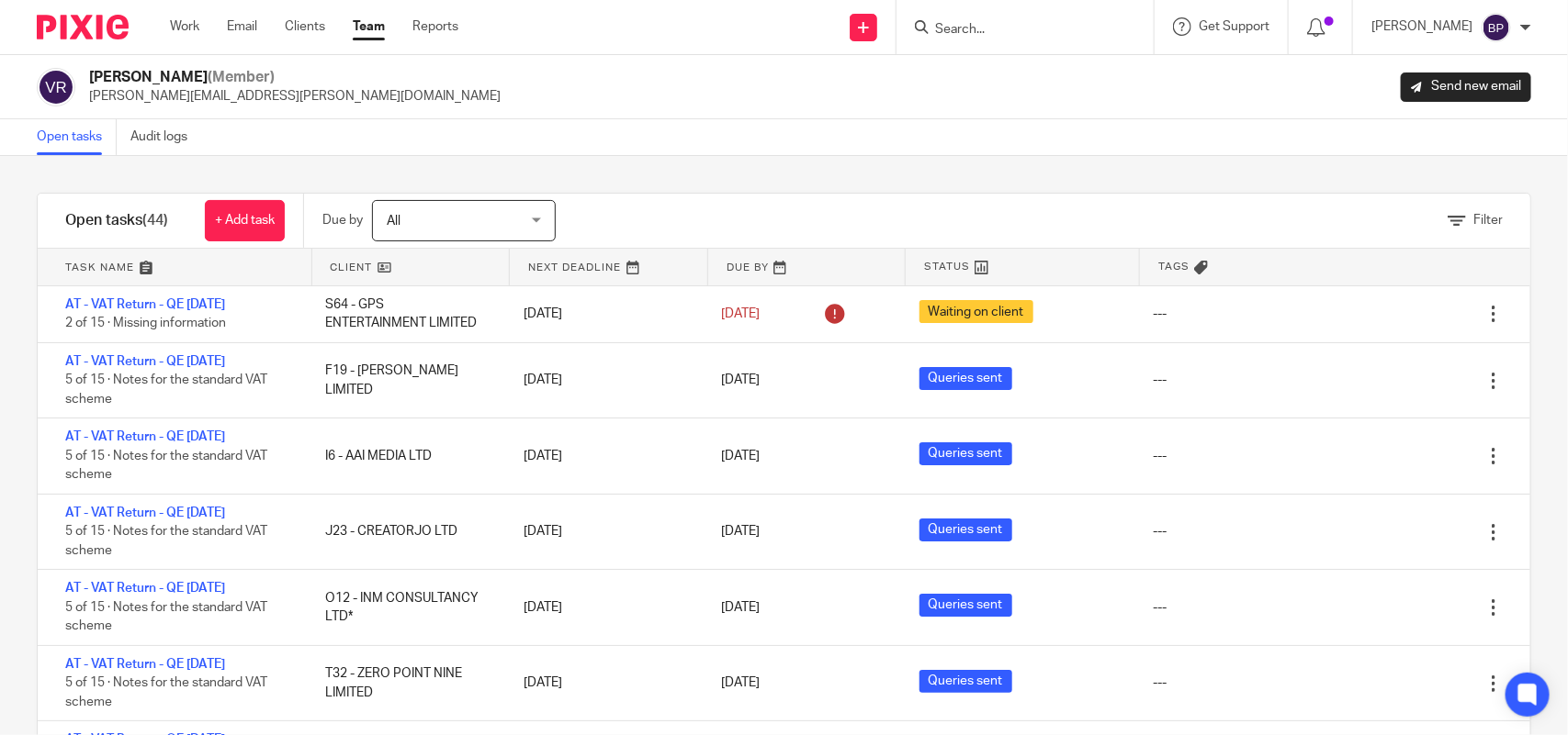
click at [796, 145] on div "Open tasks Audit logs" at bounding box center [784, 138] width 1568 height 37
click at [978, 166] on div "Filter tasks Only show tasks matching all of these conditions 1 Client name Is …" at bounding box center [784, 445] width 1568 height 579
click at [1010, 236] on div "Filter" at bounding box center [1065, 221] width 929 height 54
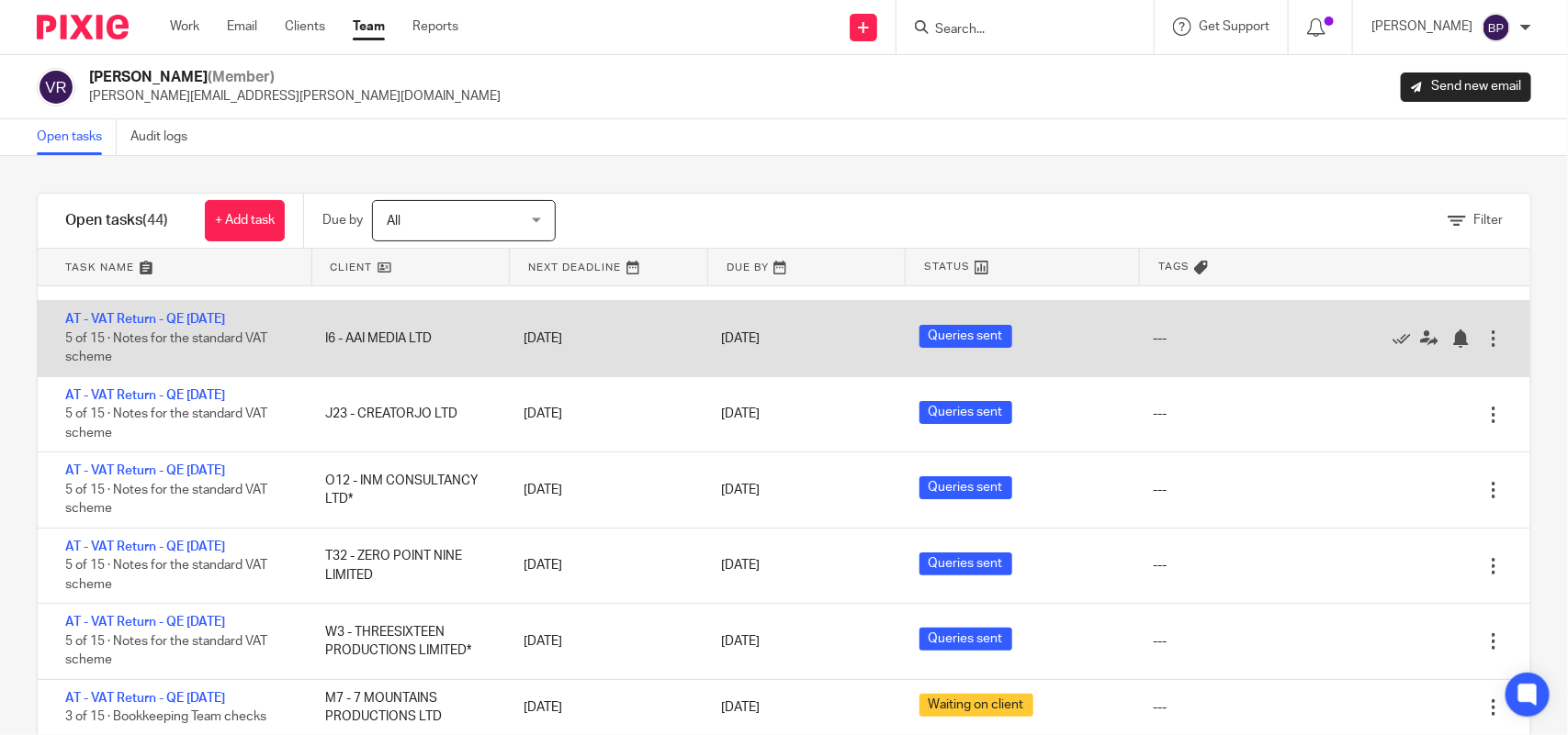
scroll to position [573, 0]
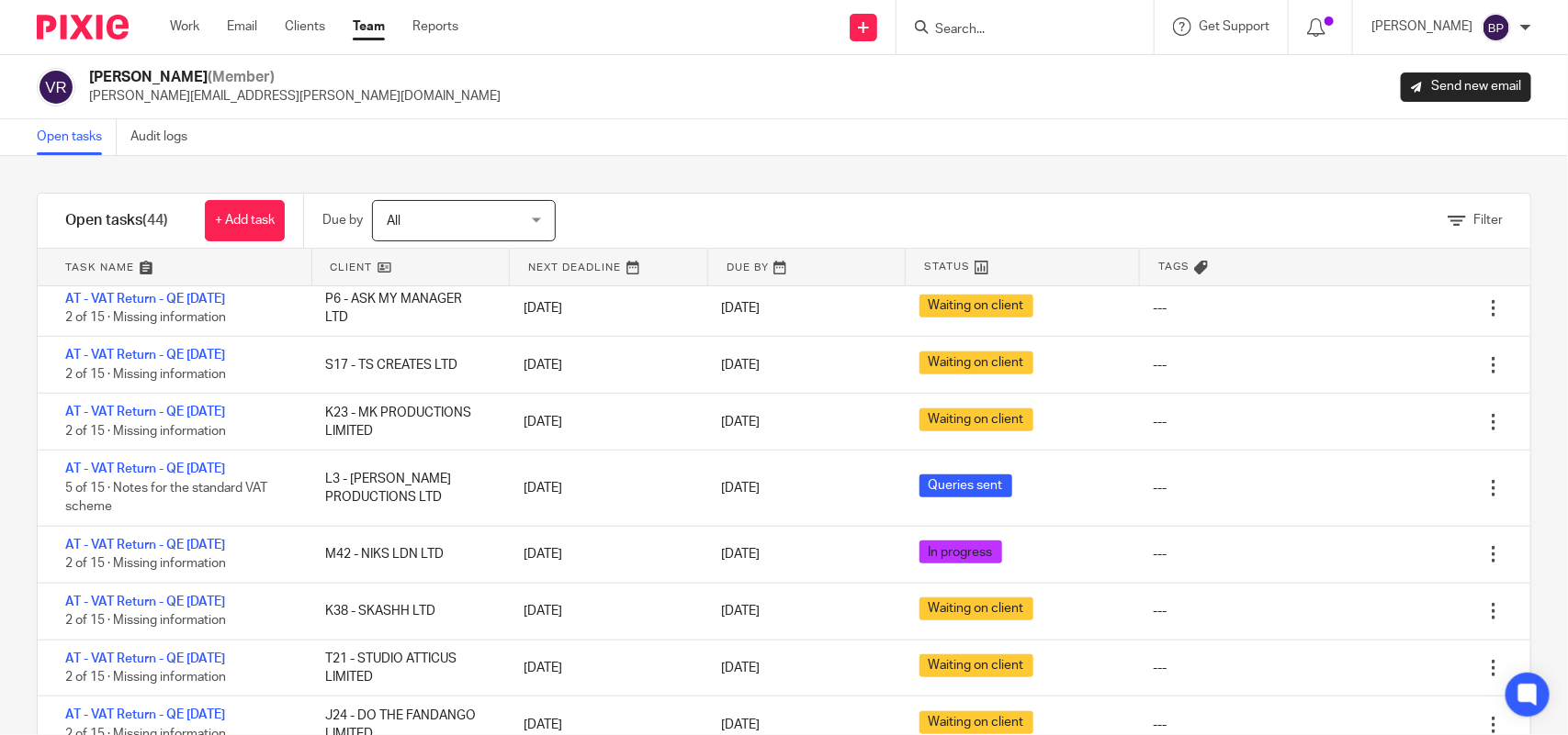
click at [988, 175] on div "Filter tasks Only show tasks matching all of these conditions 1 Client name Is …" at bounding box center [784, 445] width 1568 height 579
